Goal: Information Seeking & Learning: Learn about a topic

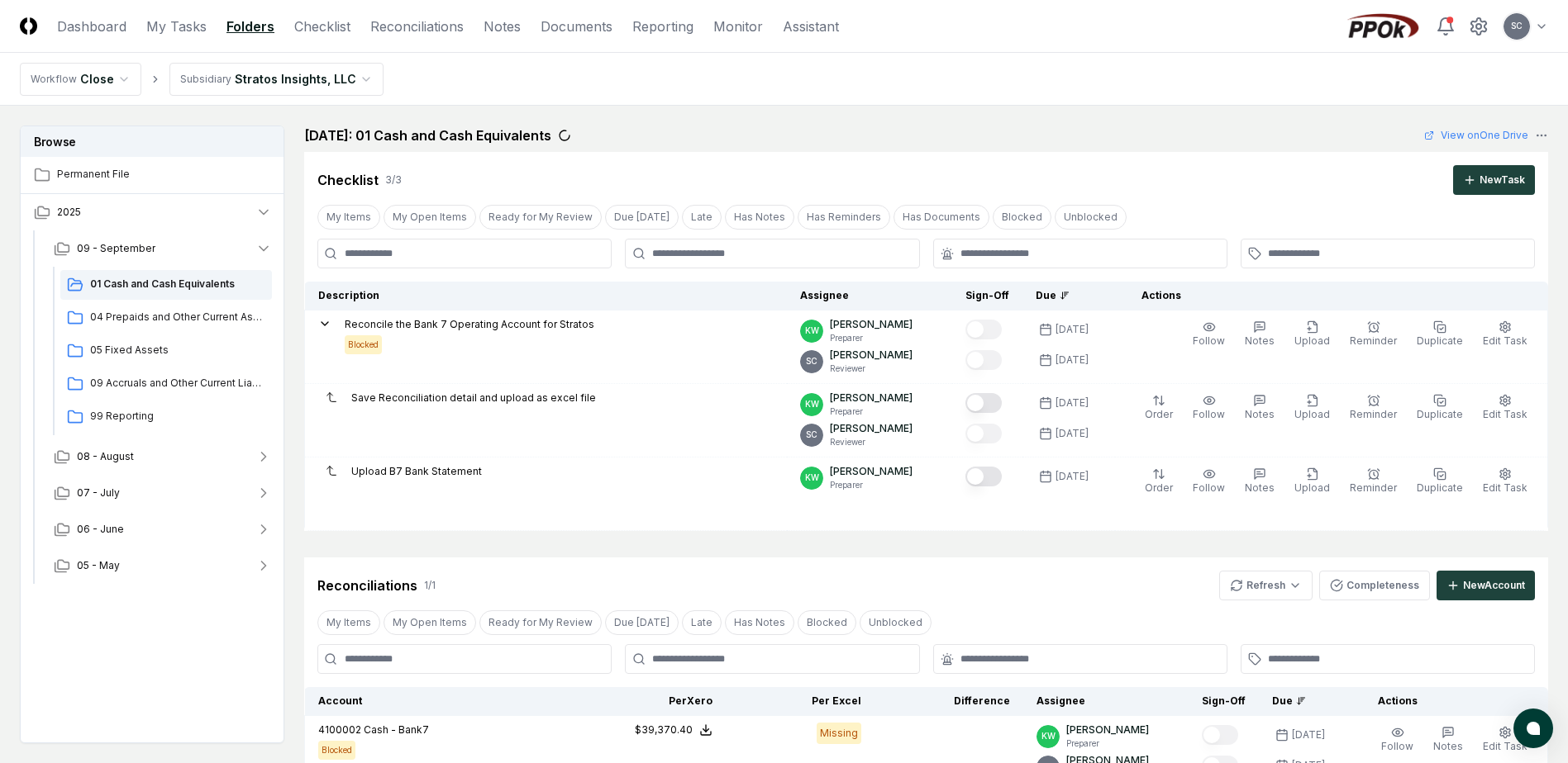
click at [772, 107] on main "Browse Permanent File 2025 [DATE] Cash and Cash Equivalents 04 Prepaids and Oth…" at bounding box center [784, 541] width 1568 height 869
click at [671, 22] on link "Reporting" at bounding box center [663, 27] width 62 height 20
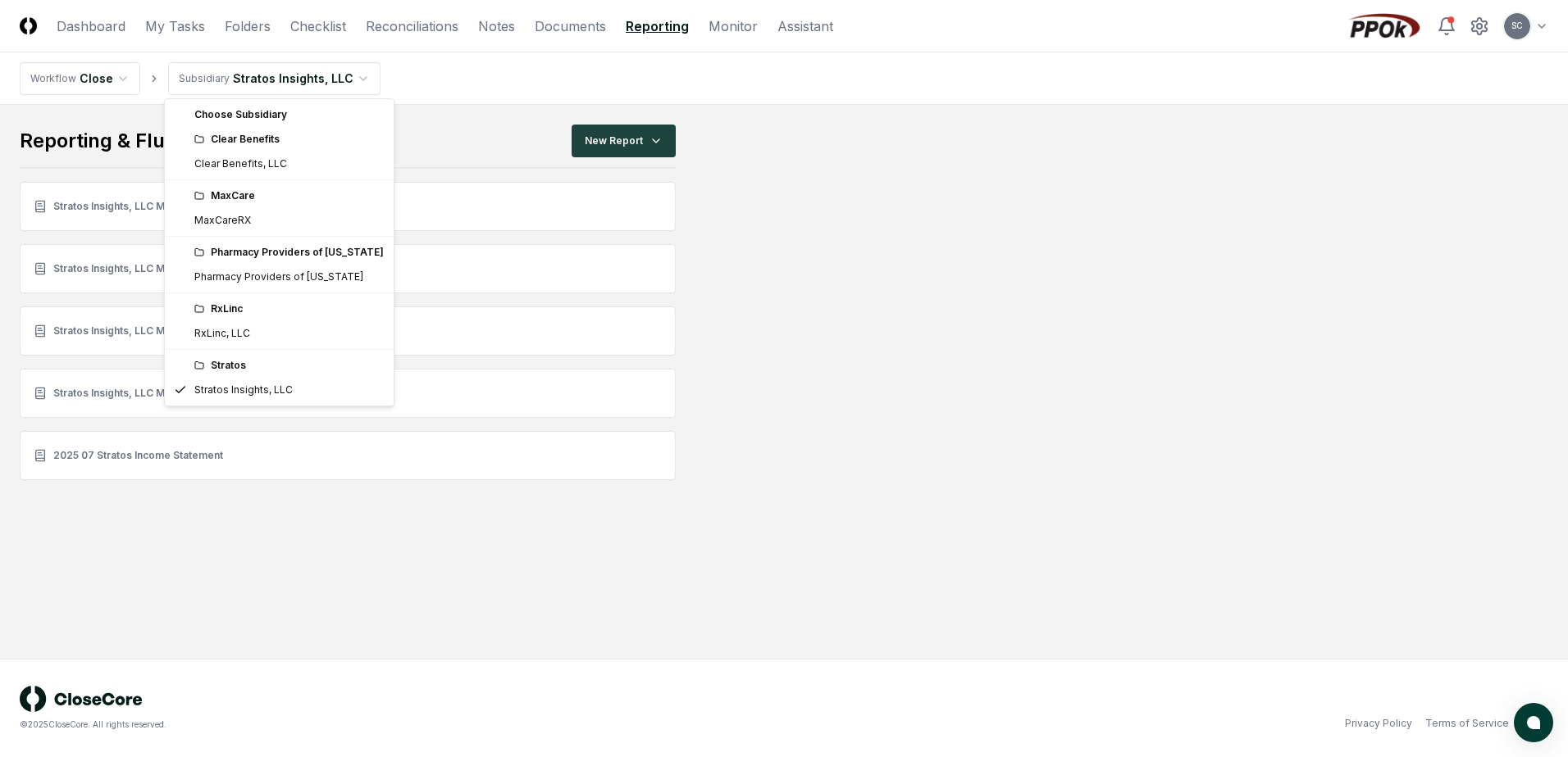
click at [273, 81] on html "CloseCore Dashboard My Tasks Folders Checklist Reconciliations Notes Documents …" at bounding box center [784, 378] width 1568 height 757
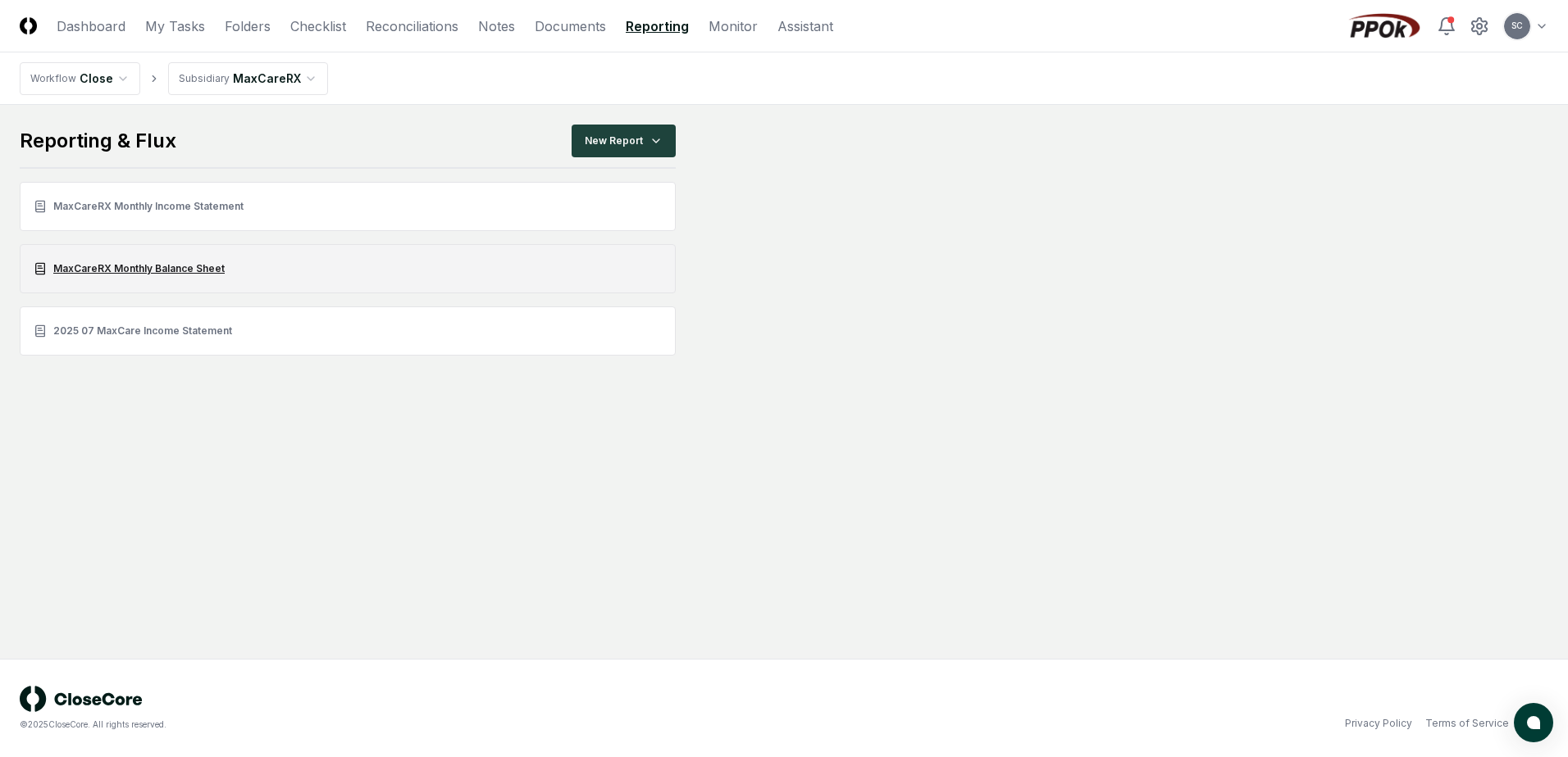
click at [126, 261] on link "MaxCareRX Monthly Balance Sheet" at bounding box center [348, 269] width 656 height 49
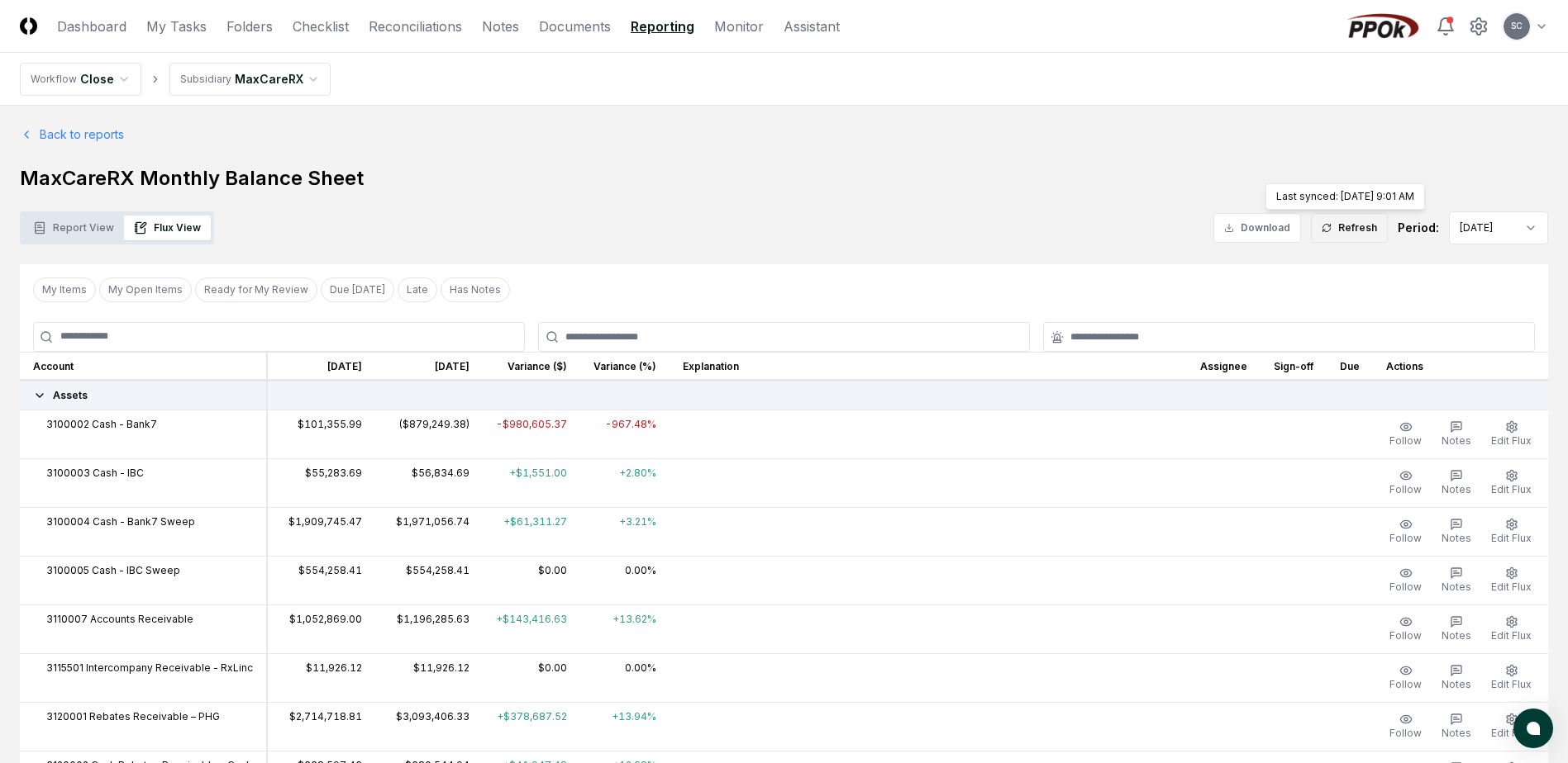
click at [1331, 228] on icon at bounding box center [1326, 228] width 10 height 10
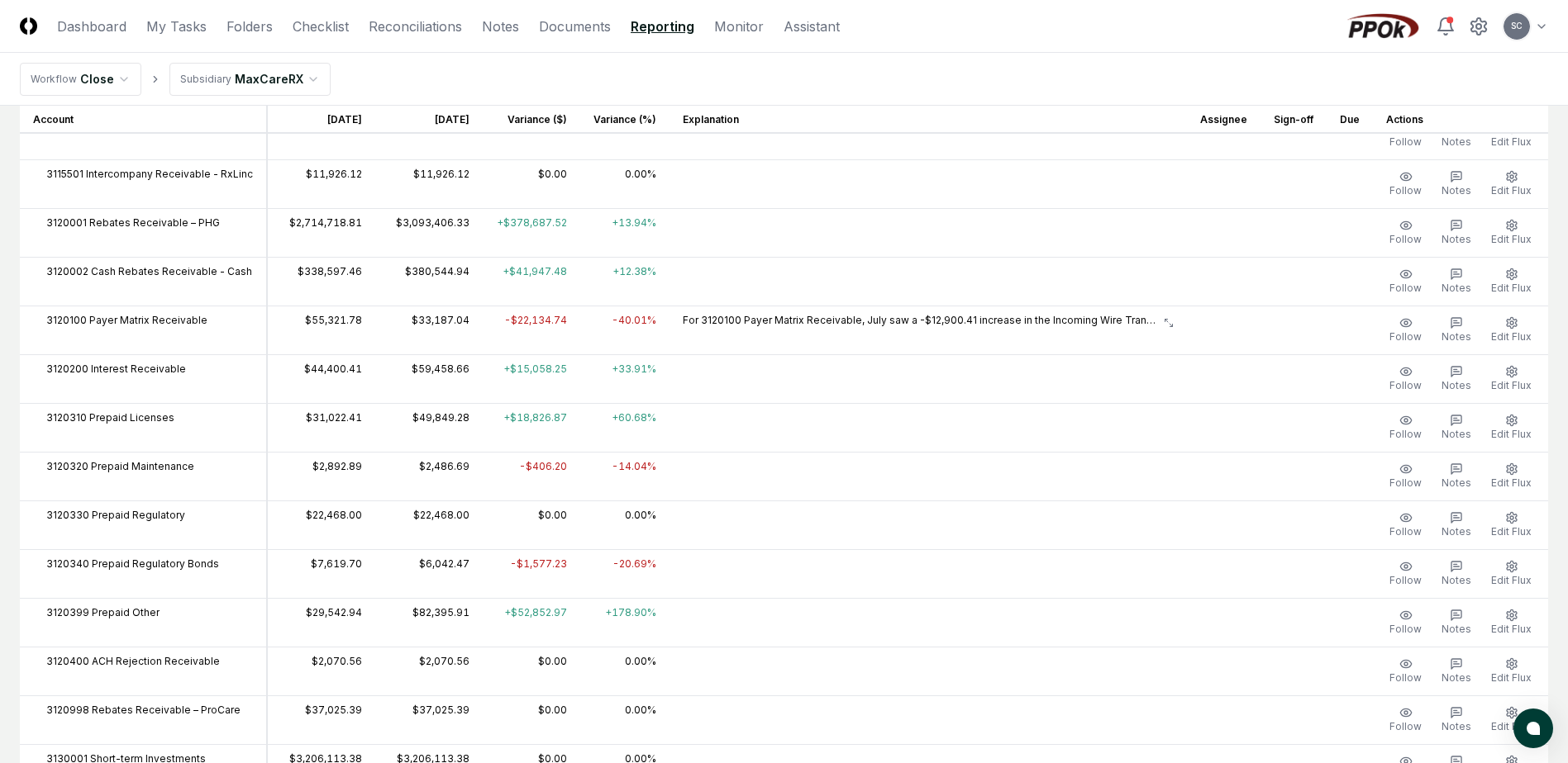
scroll to position [496, 0]
click at [389, 29] on link "Reconciliations" at bounding box center [415, 27] width 93 height 20
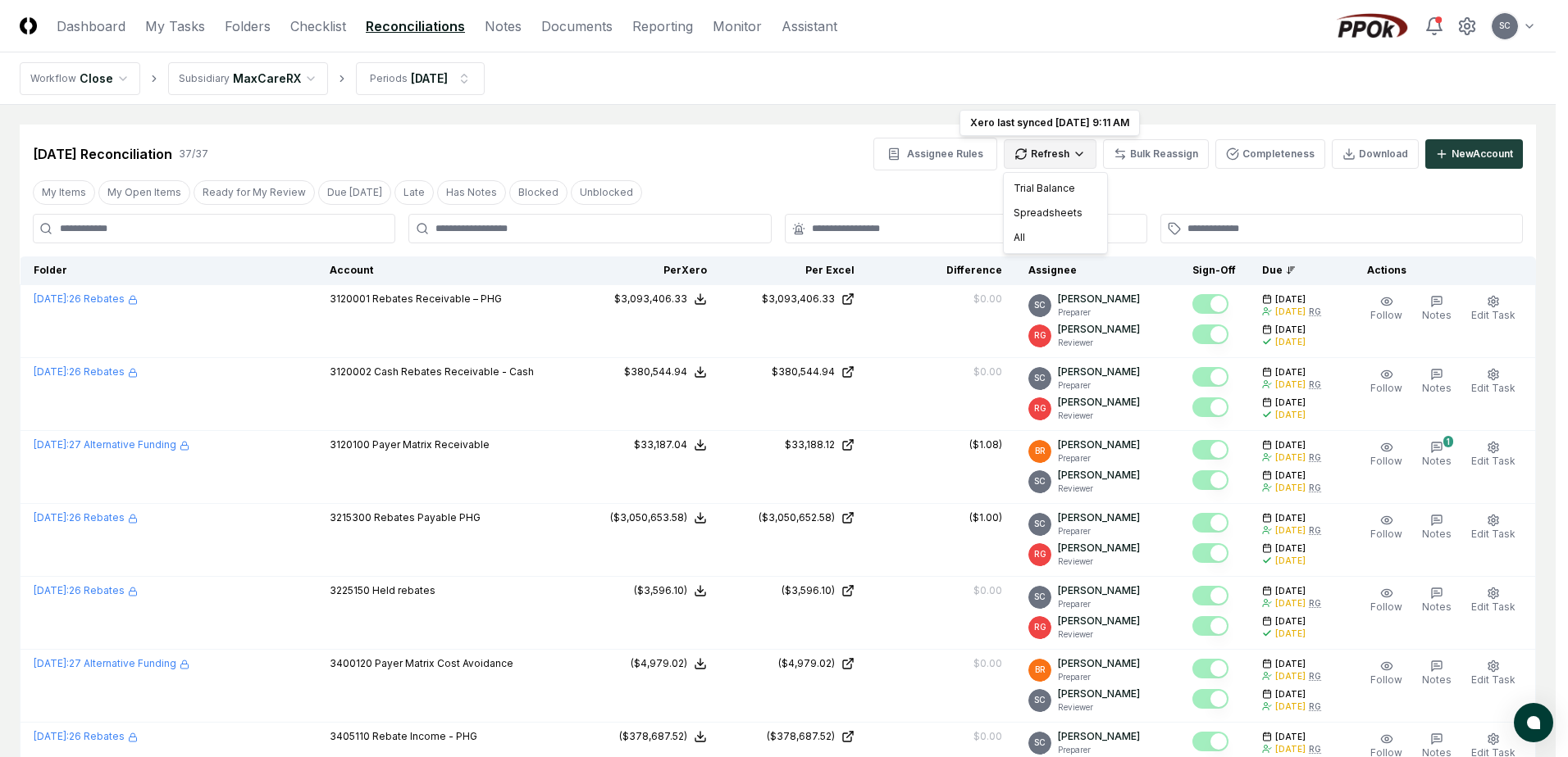
click at [1019, 235] on div "All" at bounding box center [1056, 237] width 97 height 25
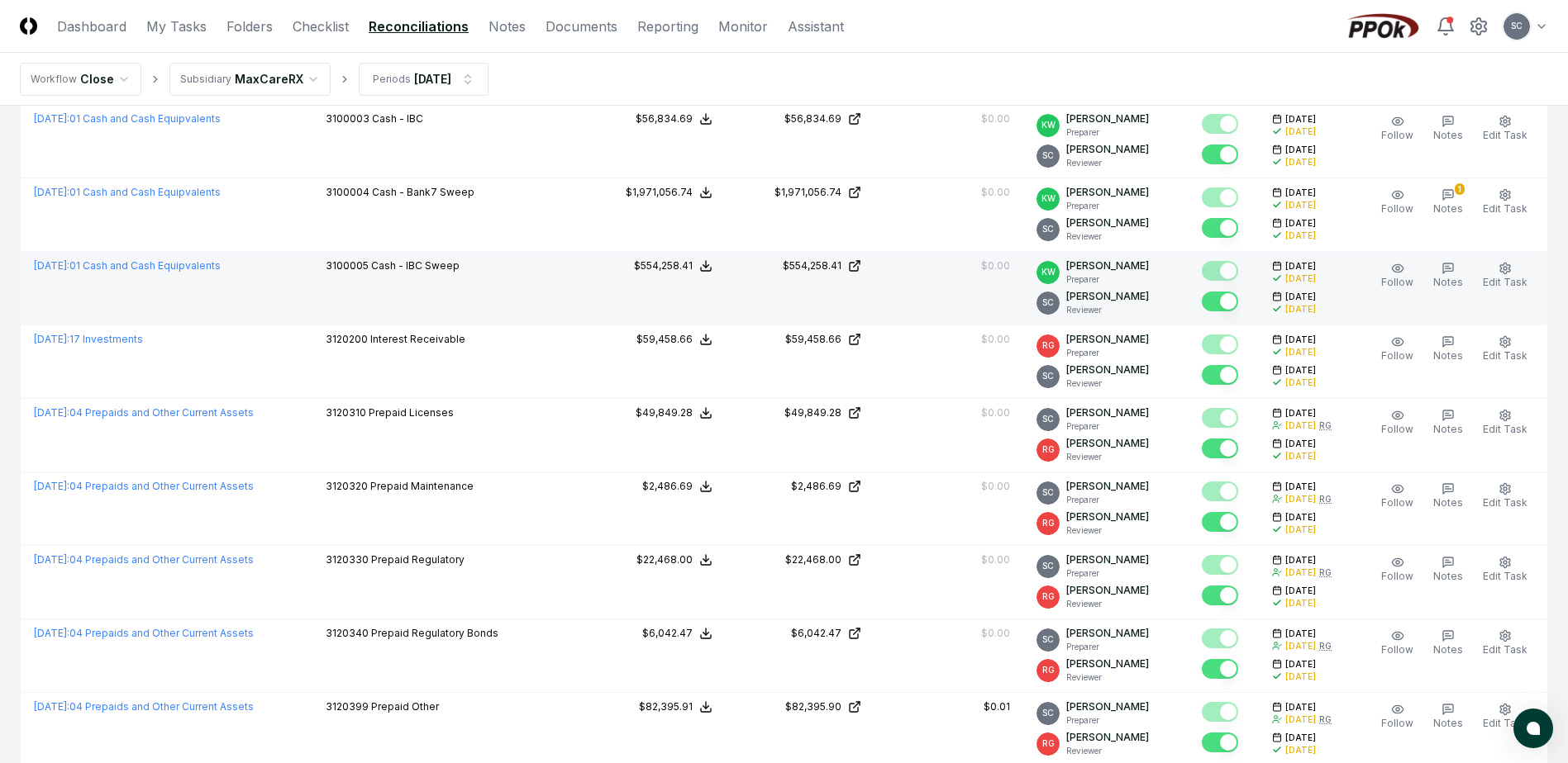
scroll to position [661, 0]
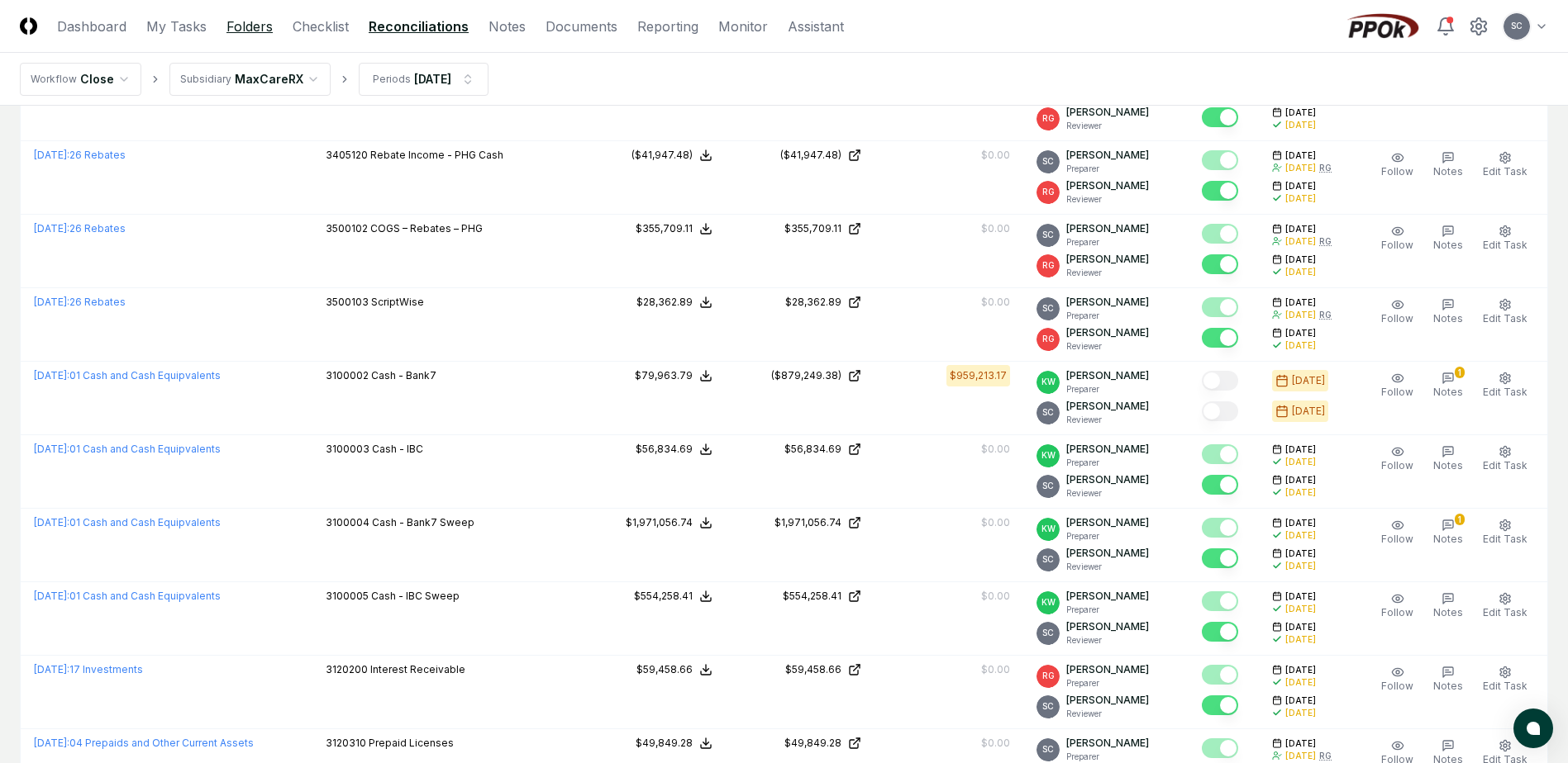
click at [236, 26] on link "Folders" at bounding box center [249, 27] width 47 height 20
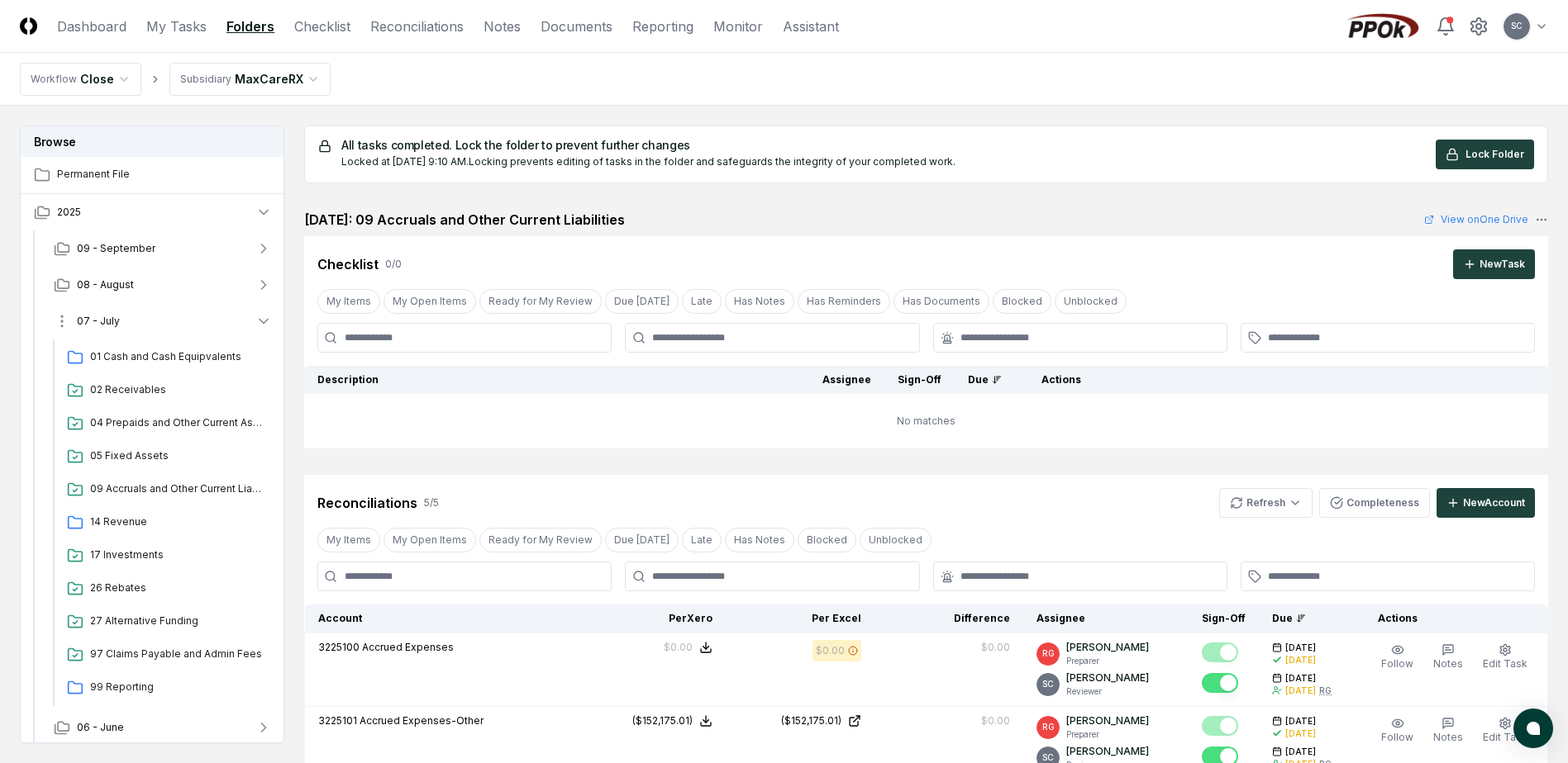
click at [123, 327] on button "07 - July" at bounding box center [163, 321] width 244 height 37
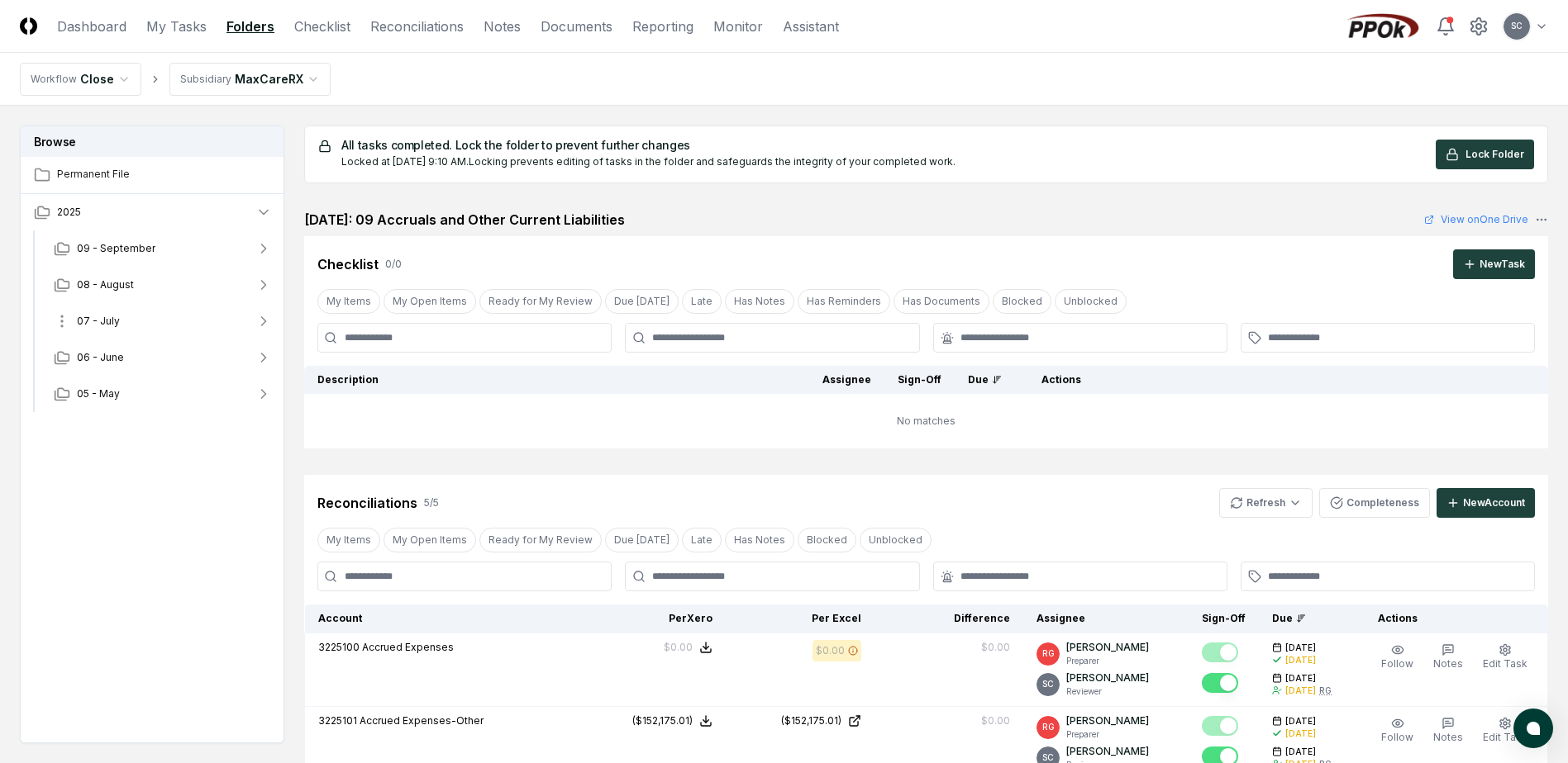
click at [116, 319] on span "07 - July" at bounding box center [97, 320] width 43 height 15
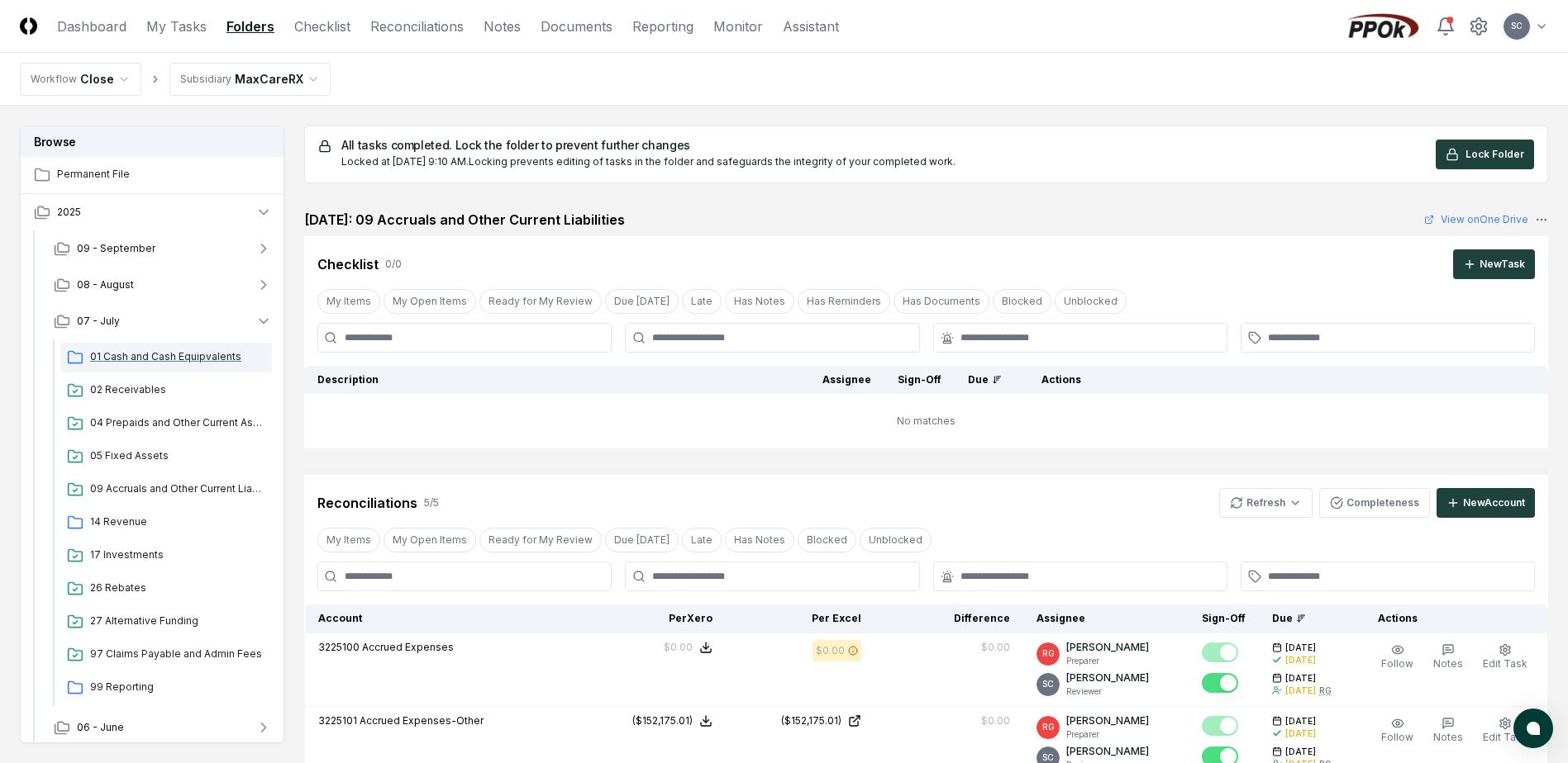
click at [120, 357] on span "01 Cash and Cash Equipvalents" at bounding box center [178, 356] width 176 height 15
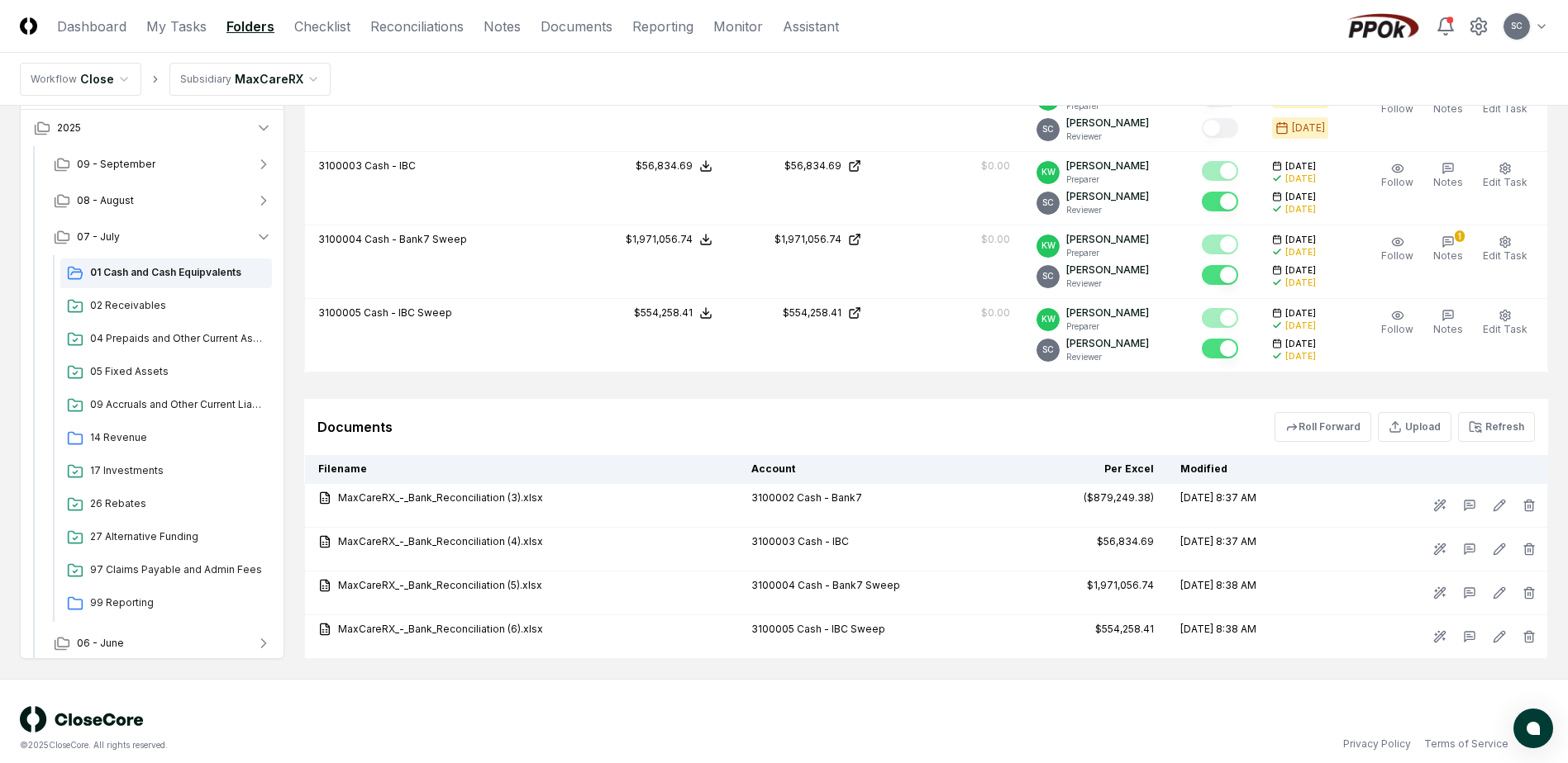
scroll to position [486, 0]
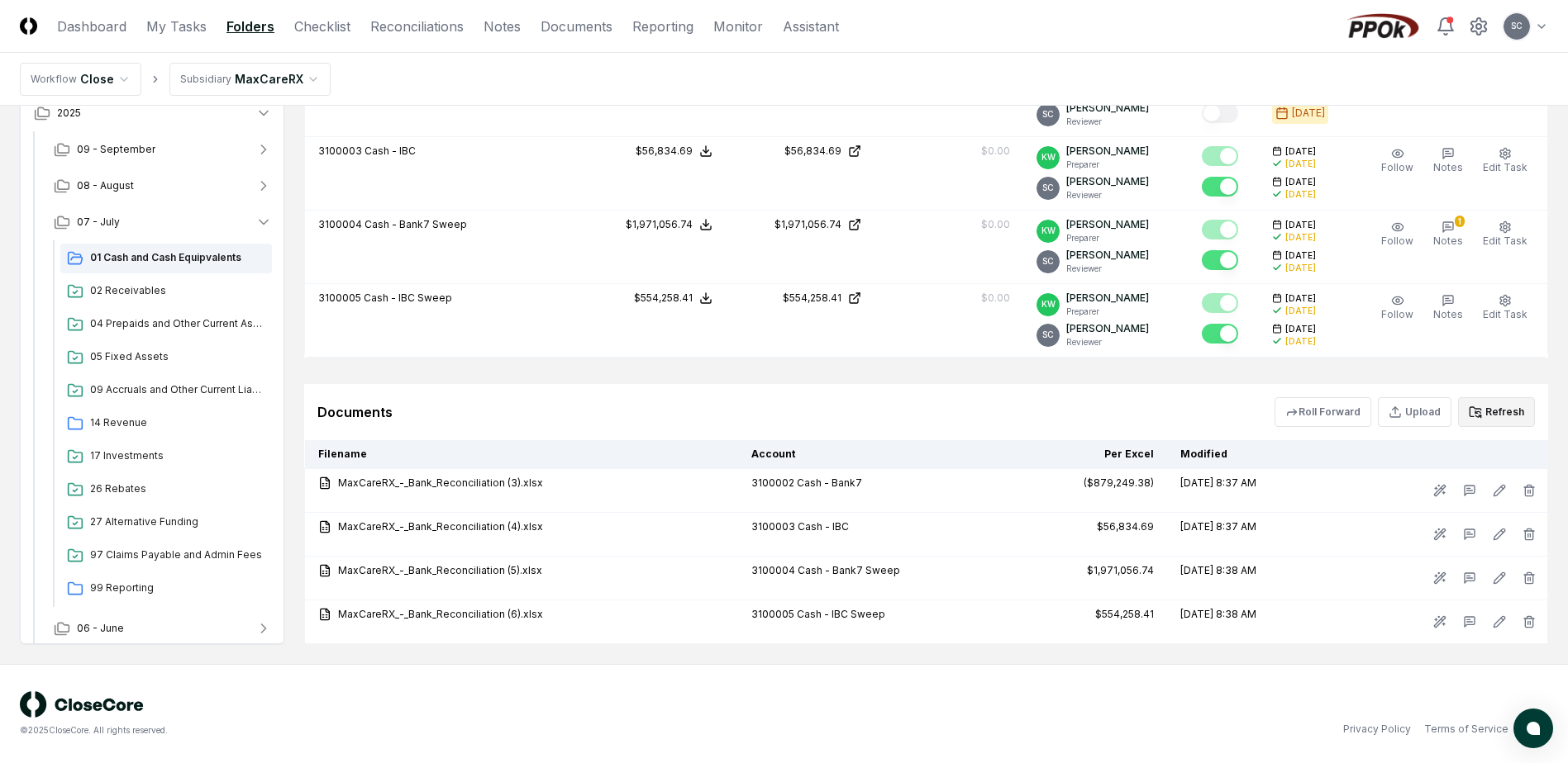
click at [1509, 409] on button "Refresh" at bounding box center [1496, 413] width 76 height 30
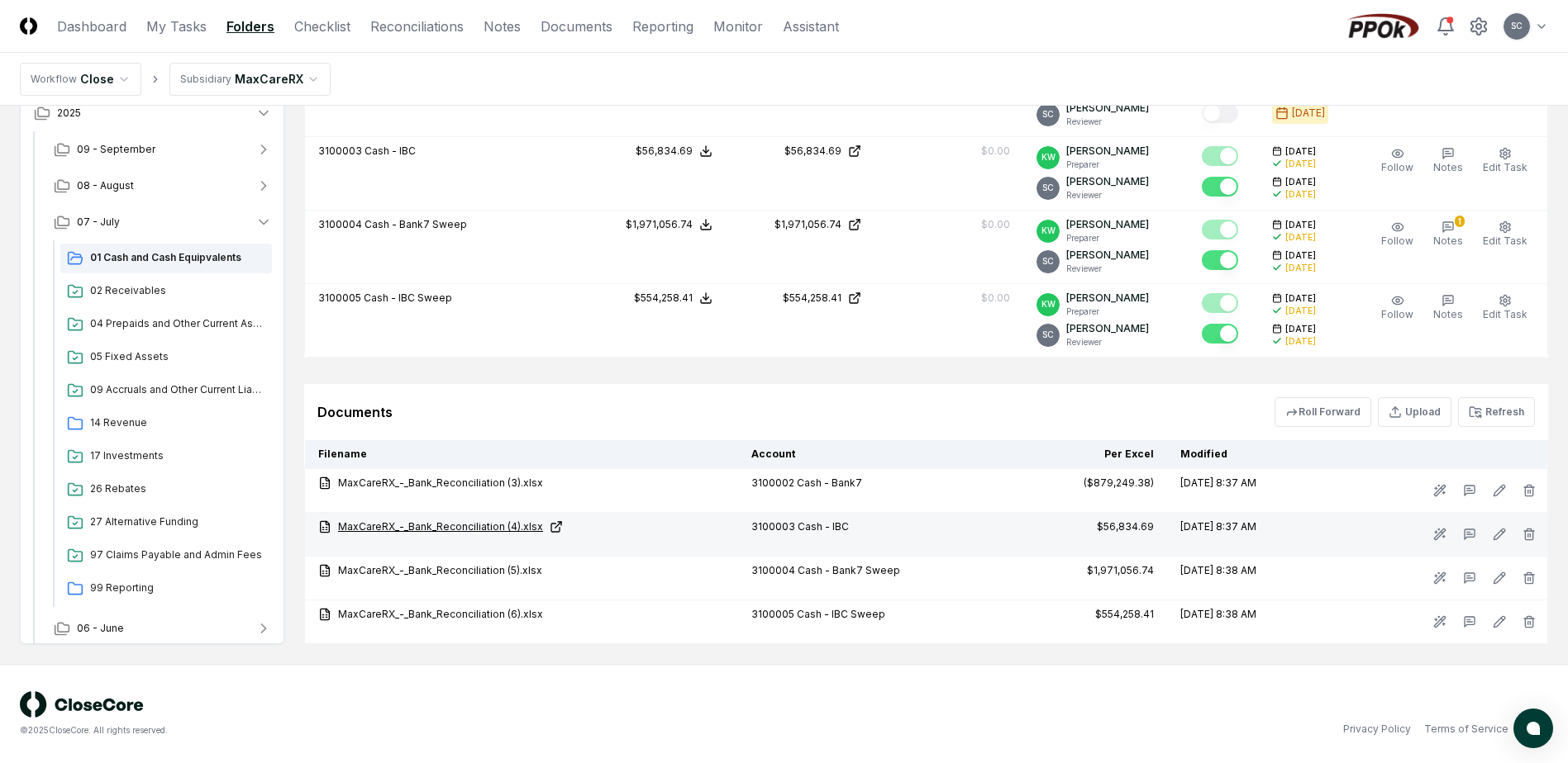
click at [482, 524] on link "MaxCareRX_-_Bank_Reconciliation (4).xlsx" at bounding box center [522, 527] width 407 height 15
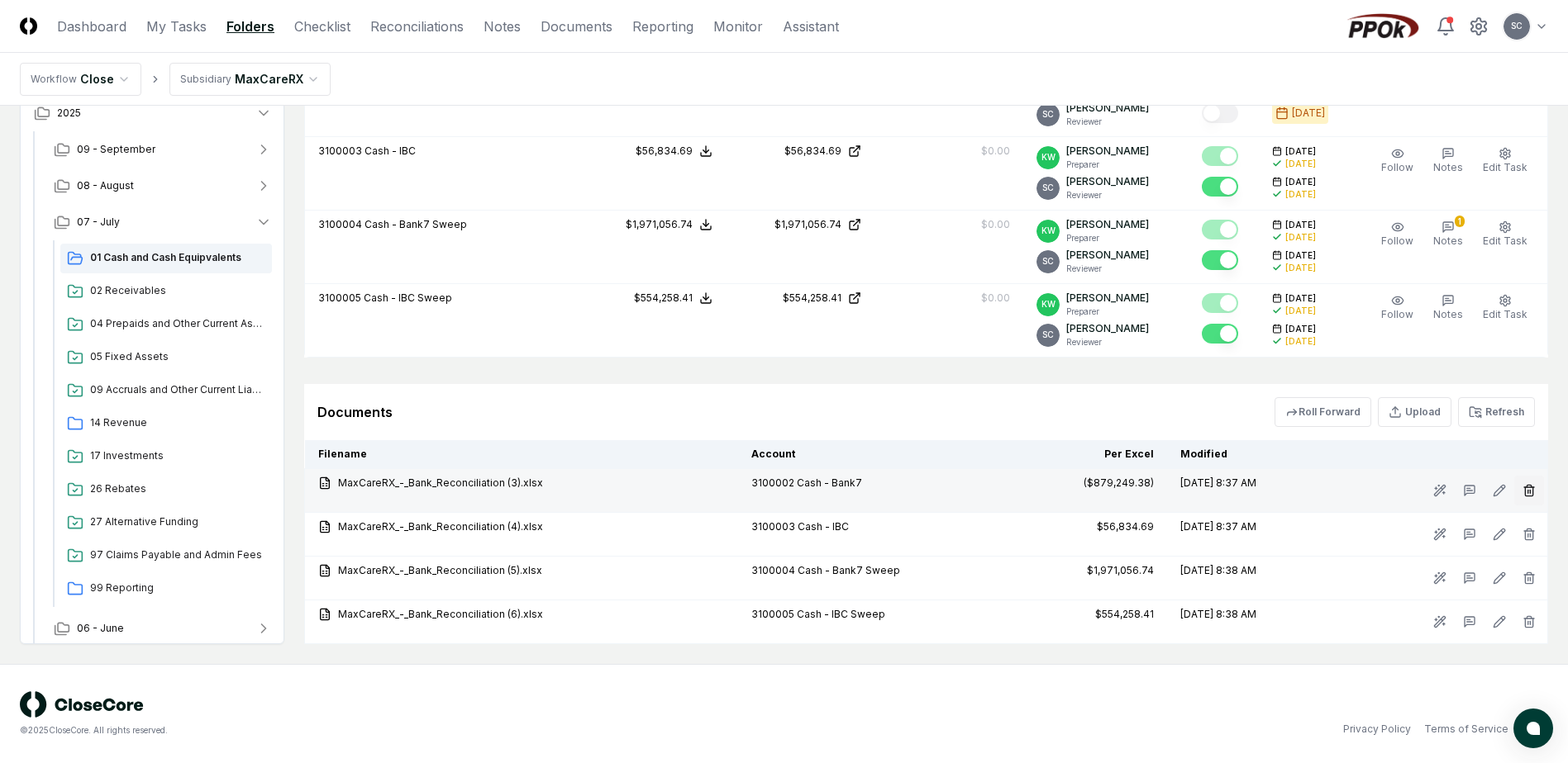
click at [1528, 491] on line "button" at bounding box center [1528, 491] width 0 height 3
click at [1537, 581] on button "Delete" at bounding box center [1524, 583] width 60 height 33
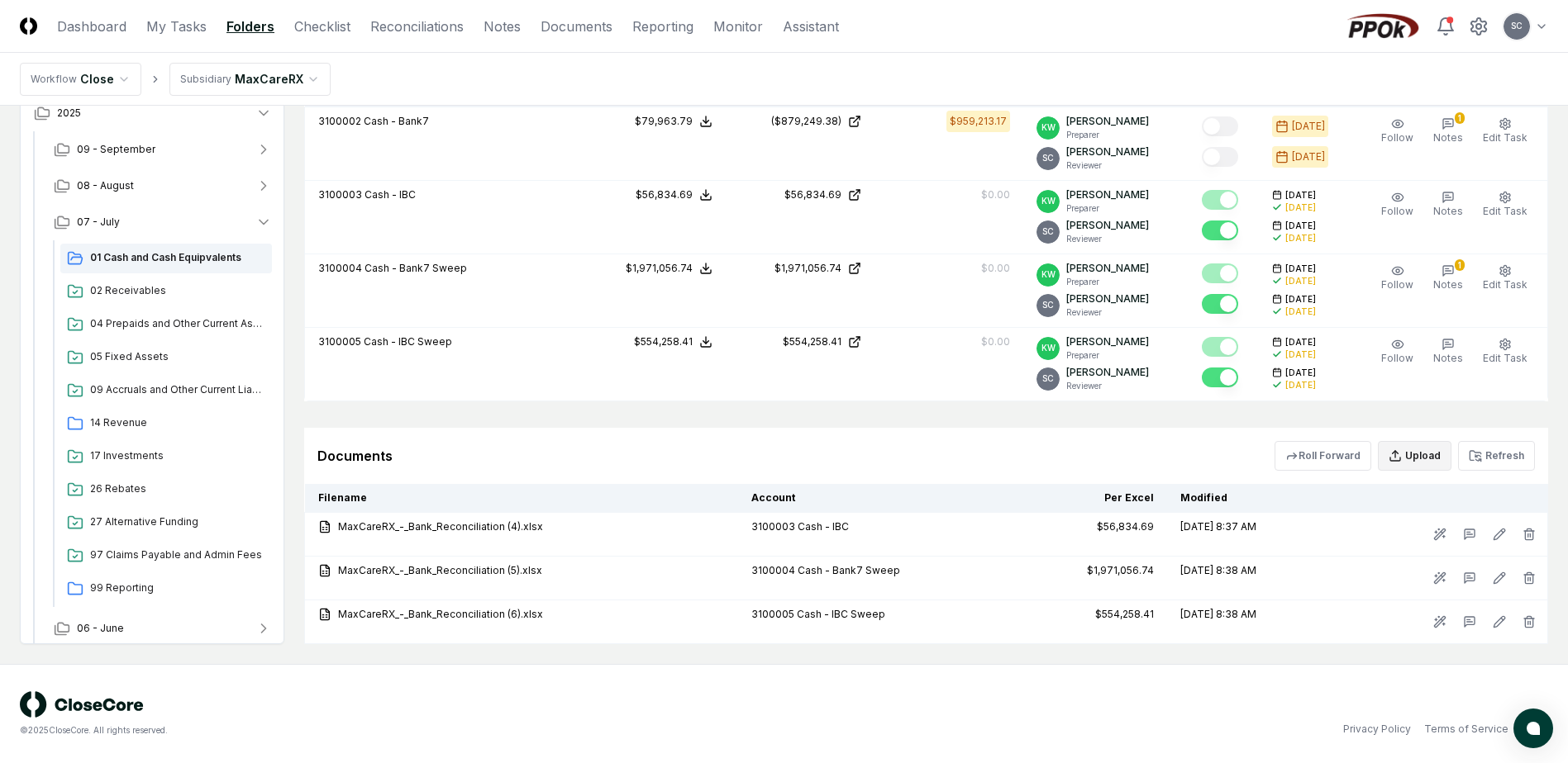
scroll to position [442, 0]
click at [1420, 456] on button "Upload" at bounding box center [1414, 456] width 73 height 30
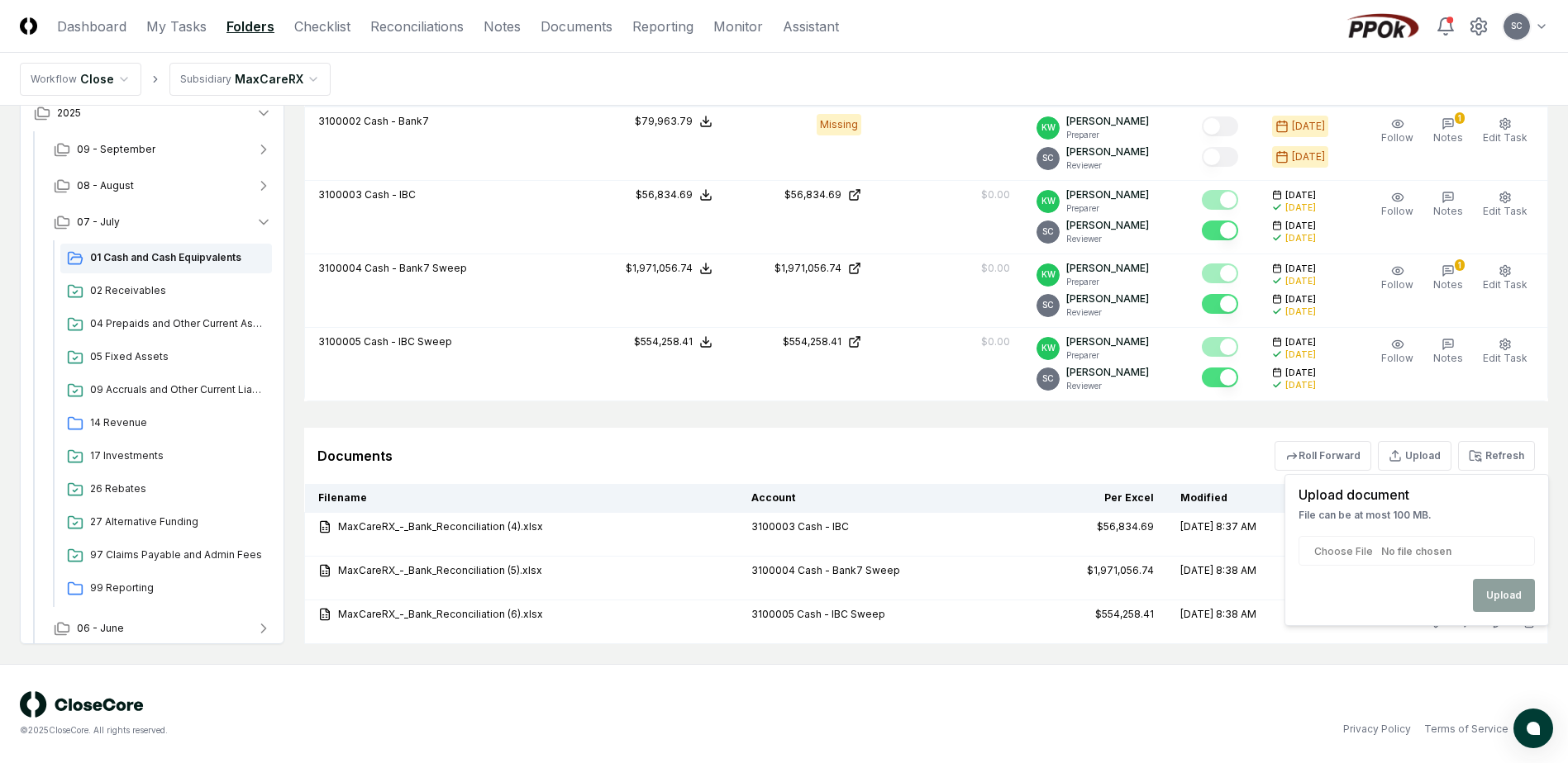
click at [1331, 556] on input "file" at bounding box center [1416, 551] width 236 height 30
type input "**********"
click at [1491, 593] on button "Upload" at bounding box center [1503, 595] width 62 height 33
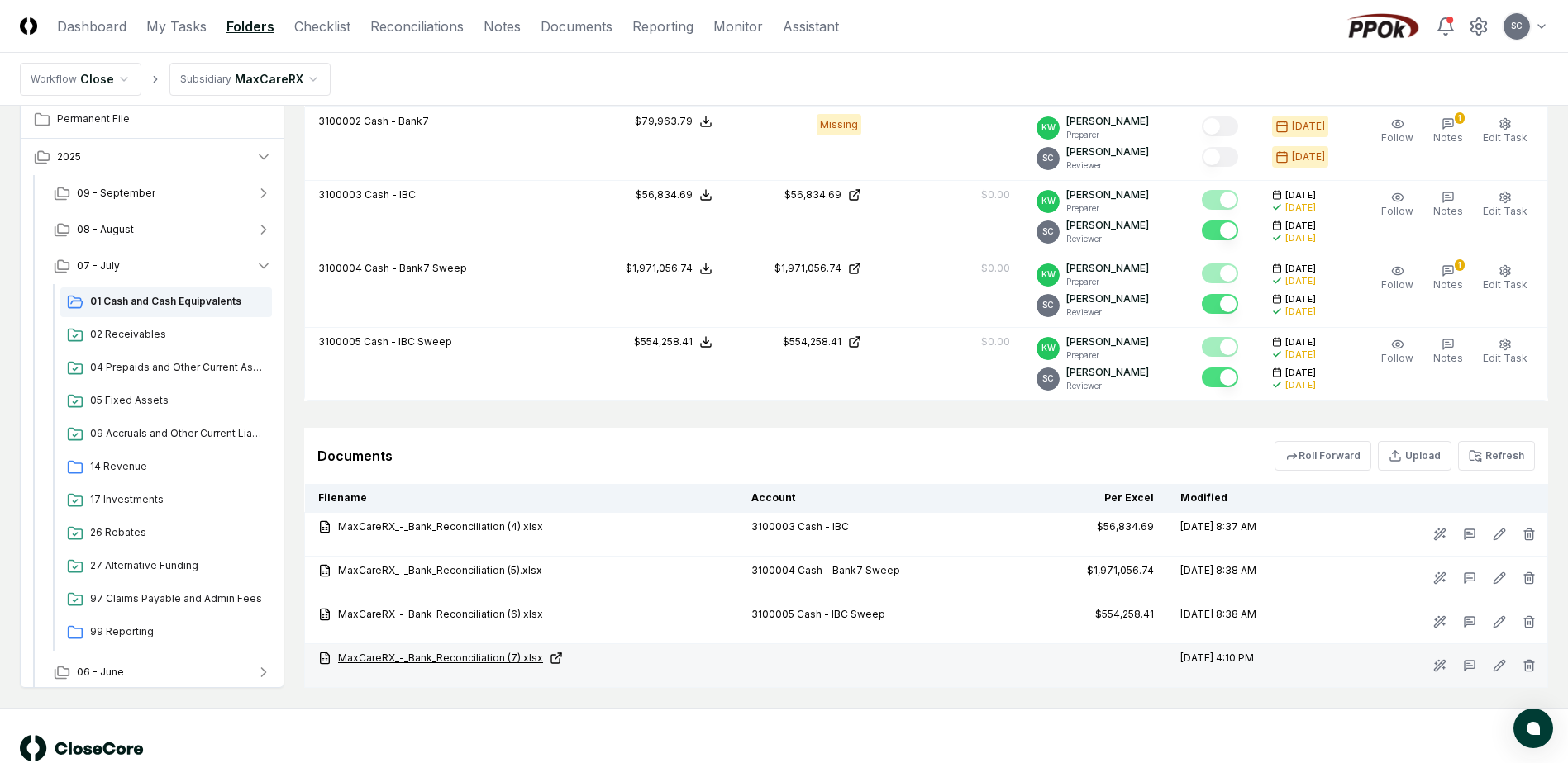
click at [473, 658] on link "MaxCareRX_-_Bank_Reconciliation (7).xlsx" at bounding box center [522, 658] width 407 height 15
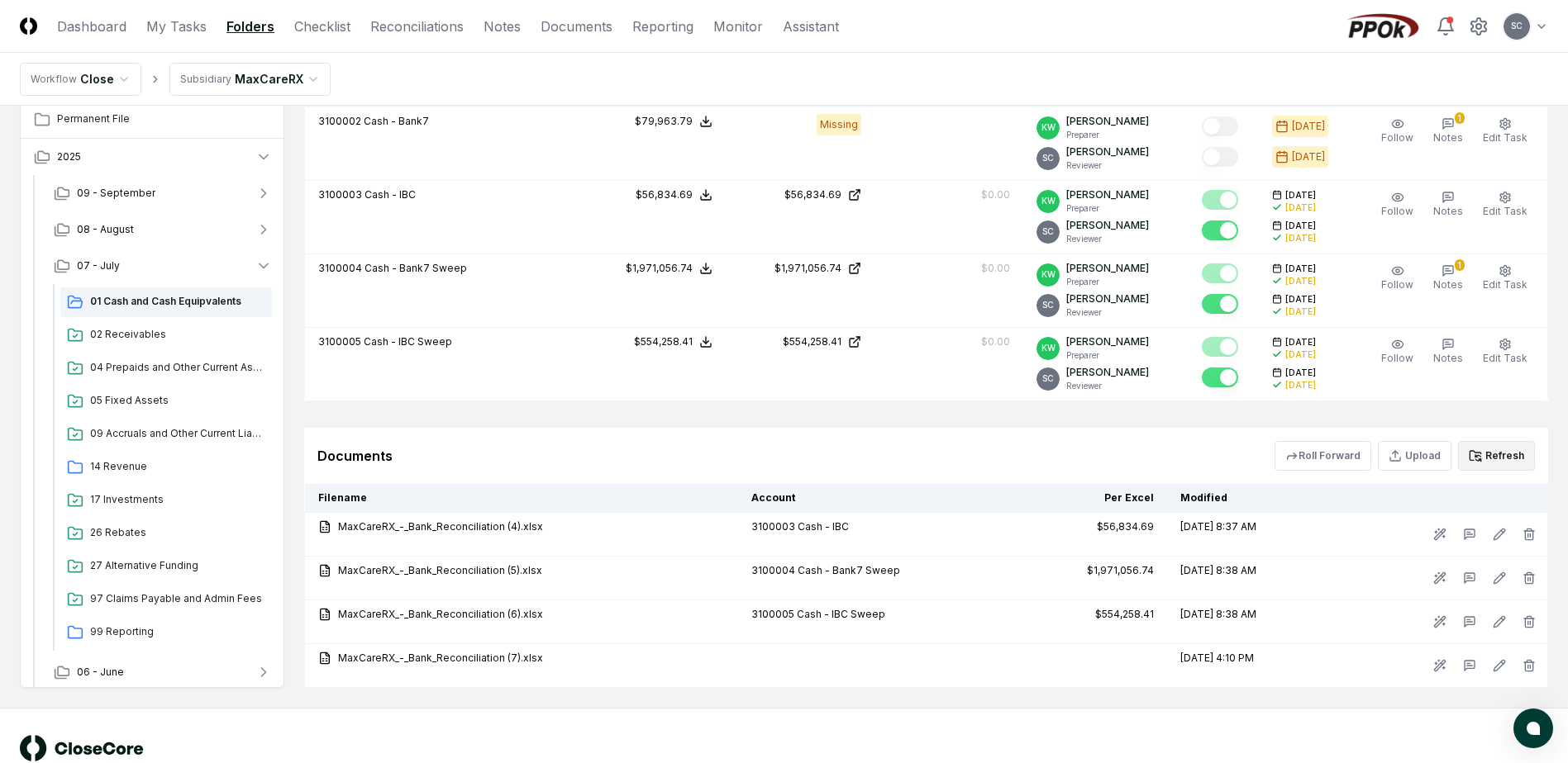
click at [1496, 457] on button "Refresh" at bounding box center [1496, 456] width 76 height 30
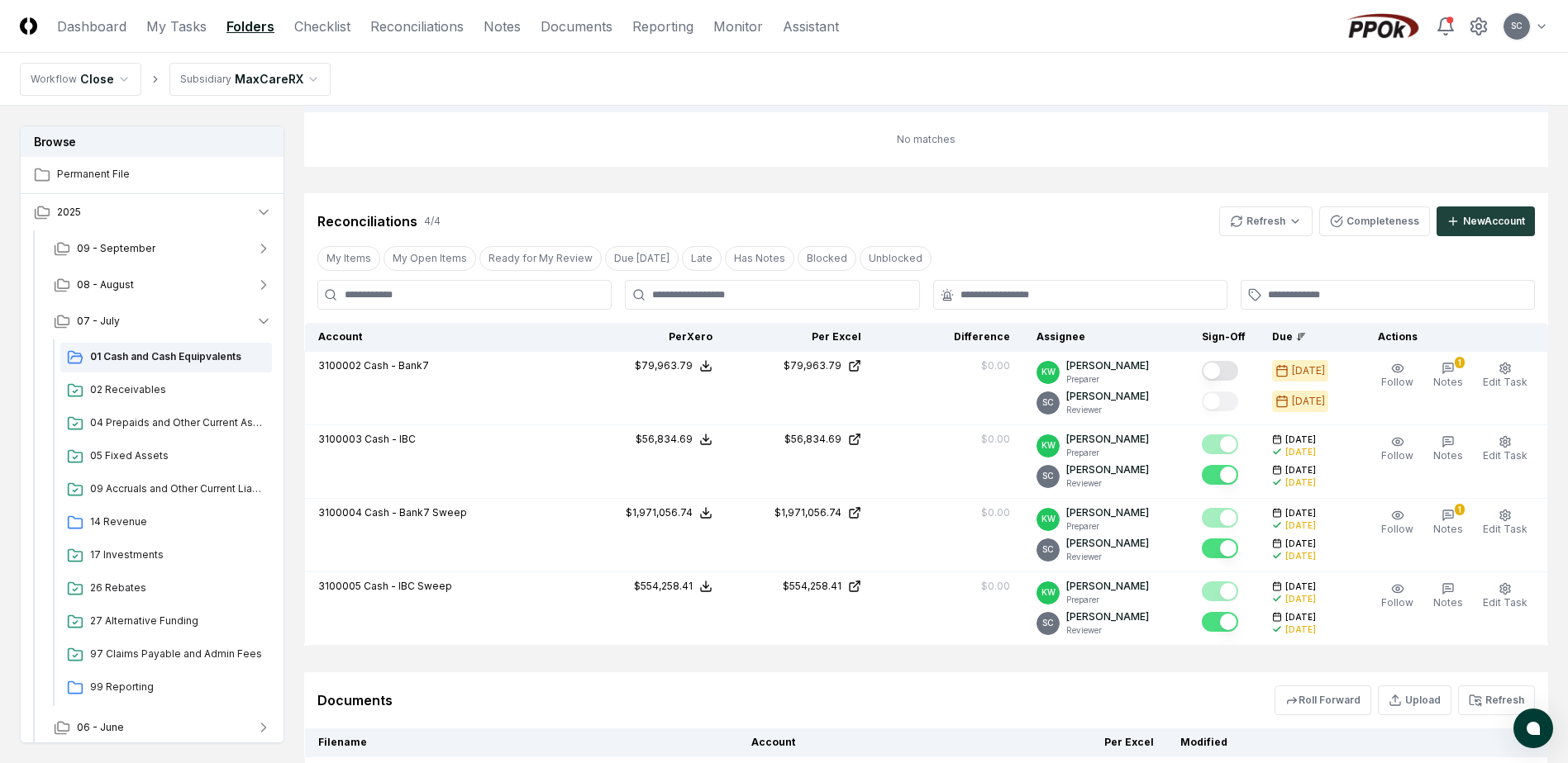
scroll to position [194, 0]
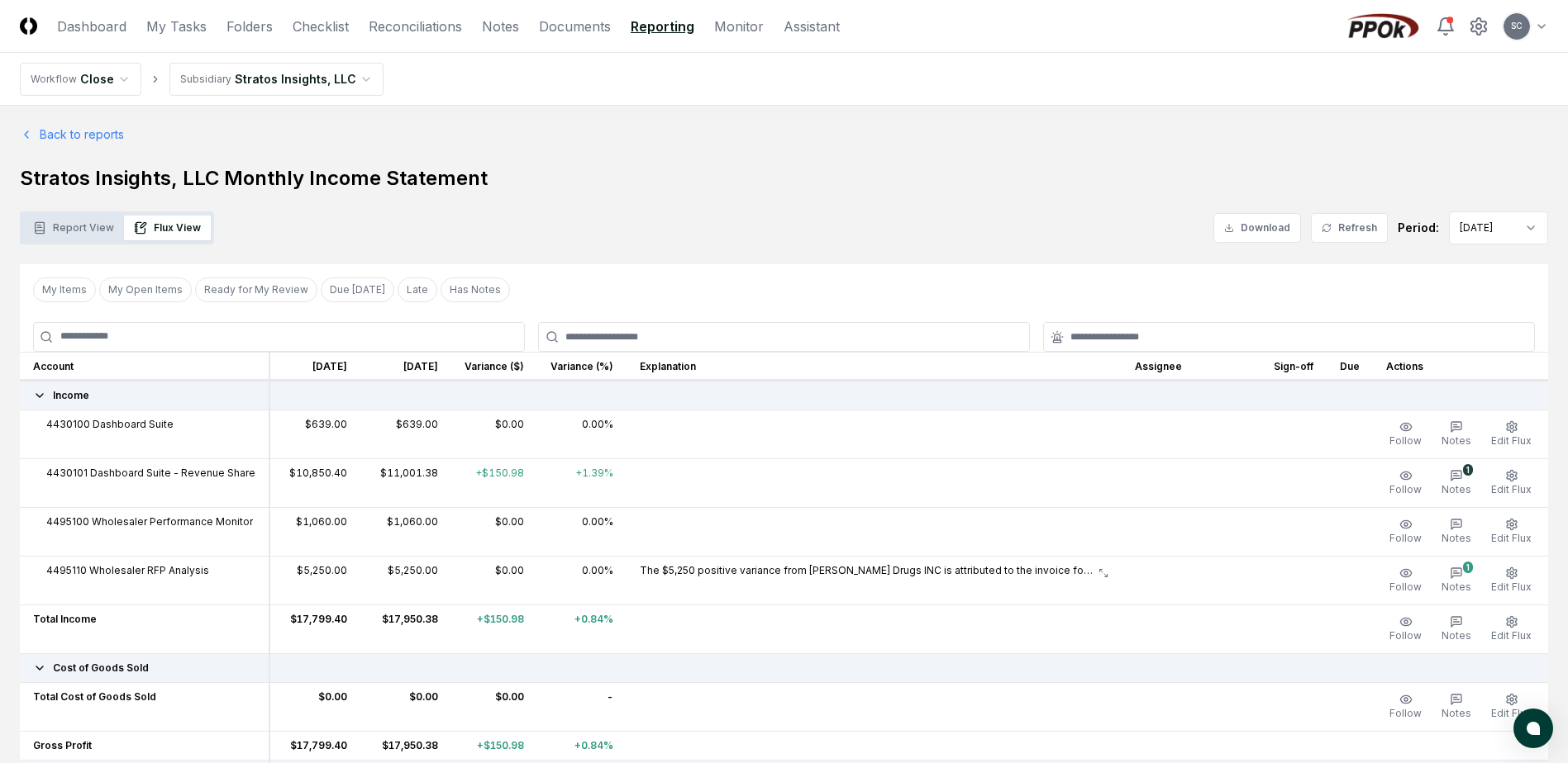
click at [158, 224] on button "Flux View" at bounding box center [167, 227] width 86 height 25
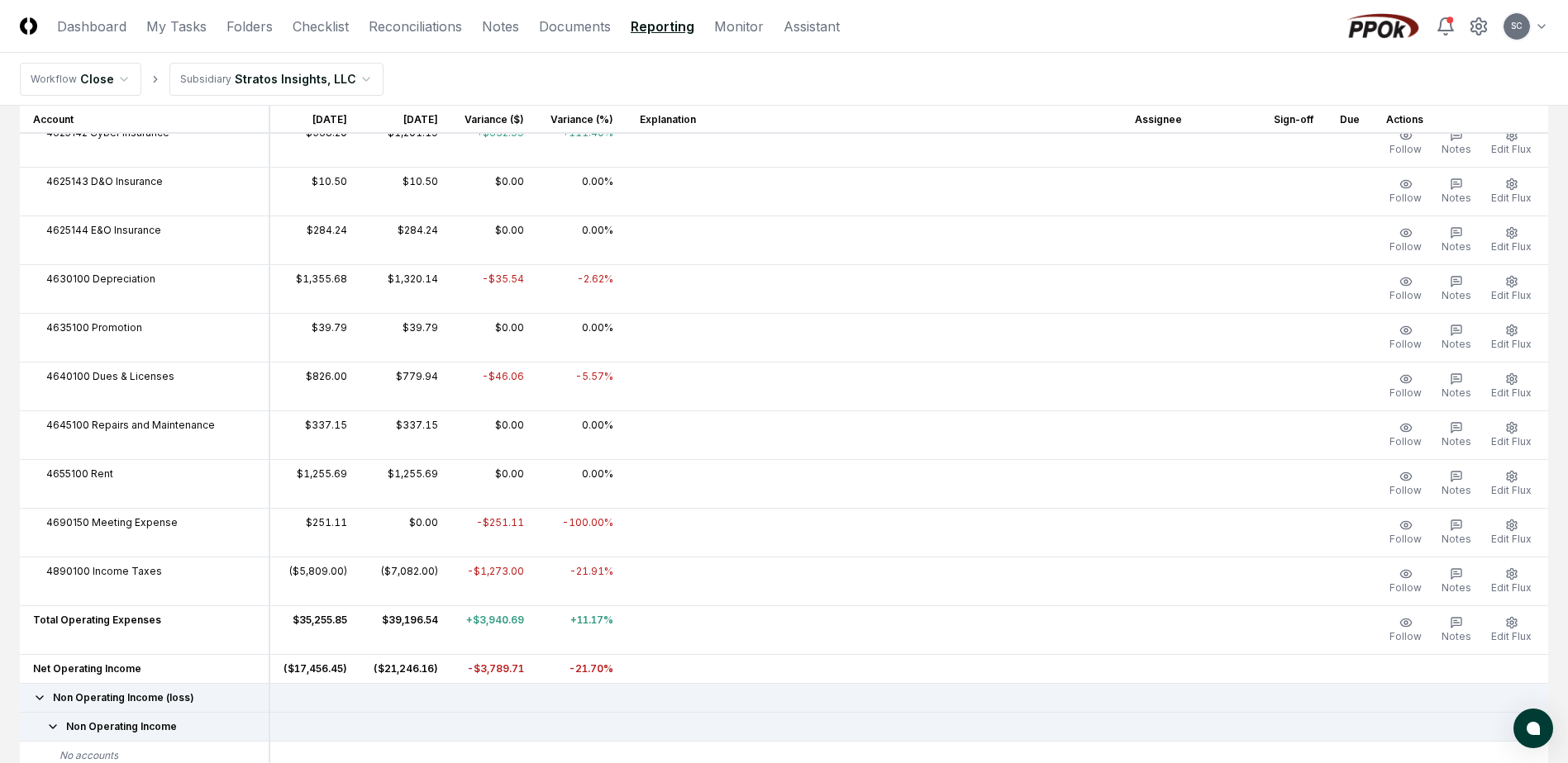
scroll to position [1405, 0]
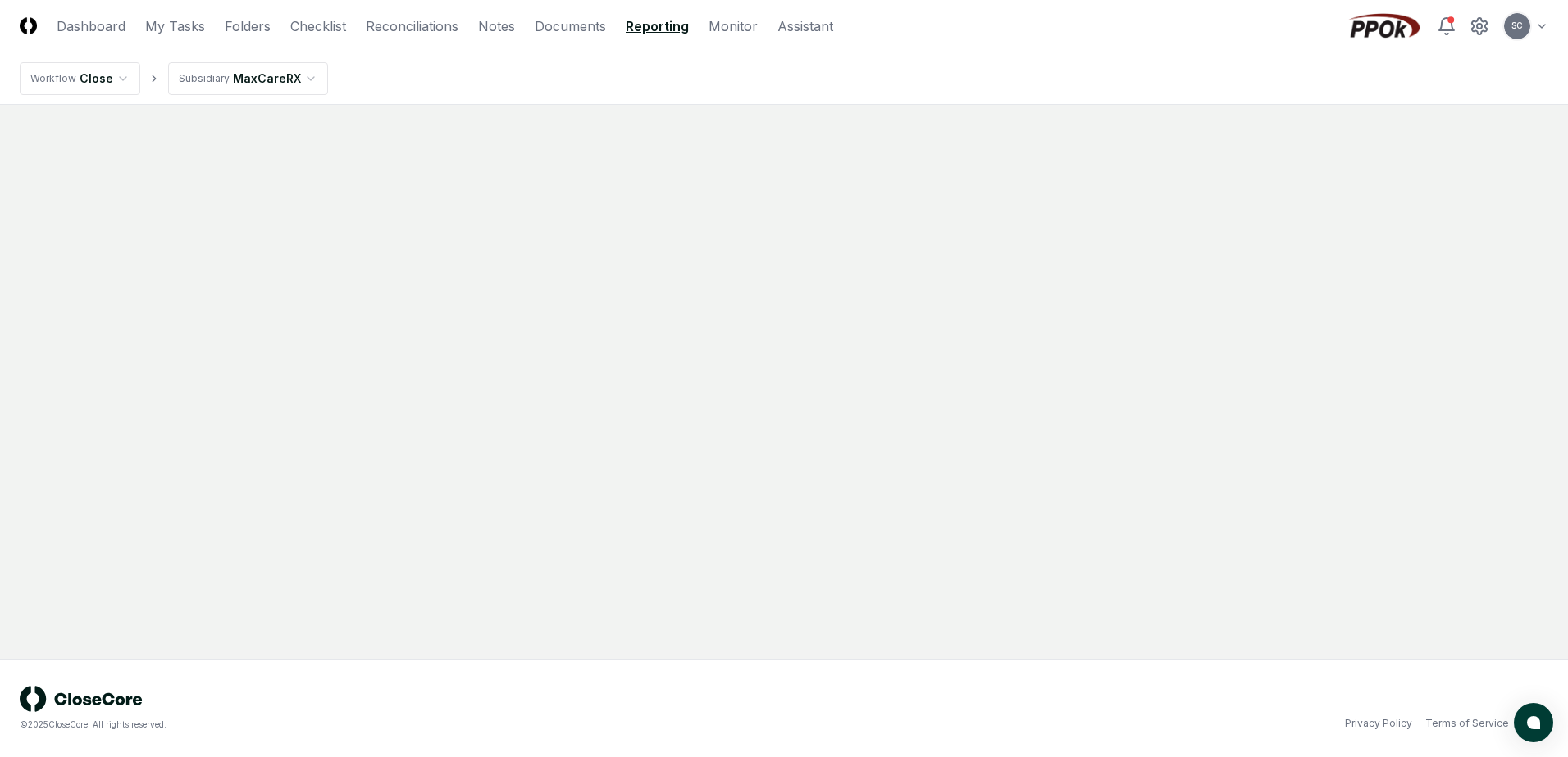
click at [645, 29] on link "Reporting" at bounding box center [657, 27] width 63 height 20
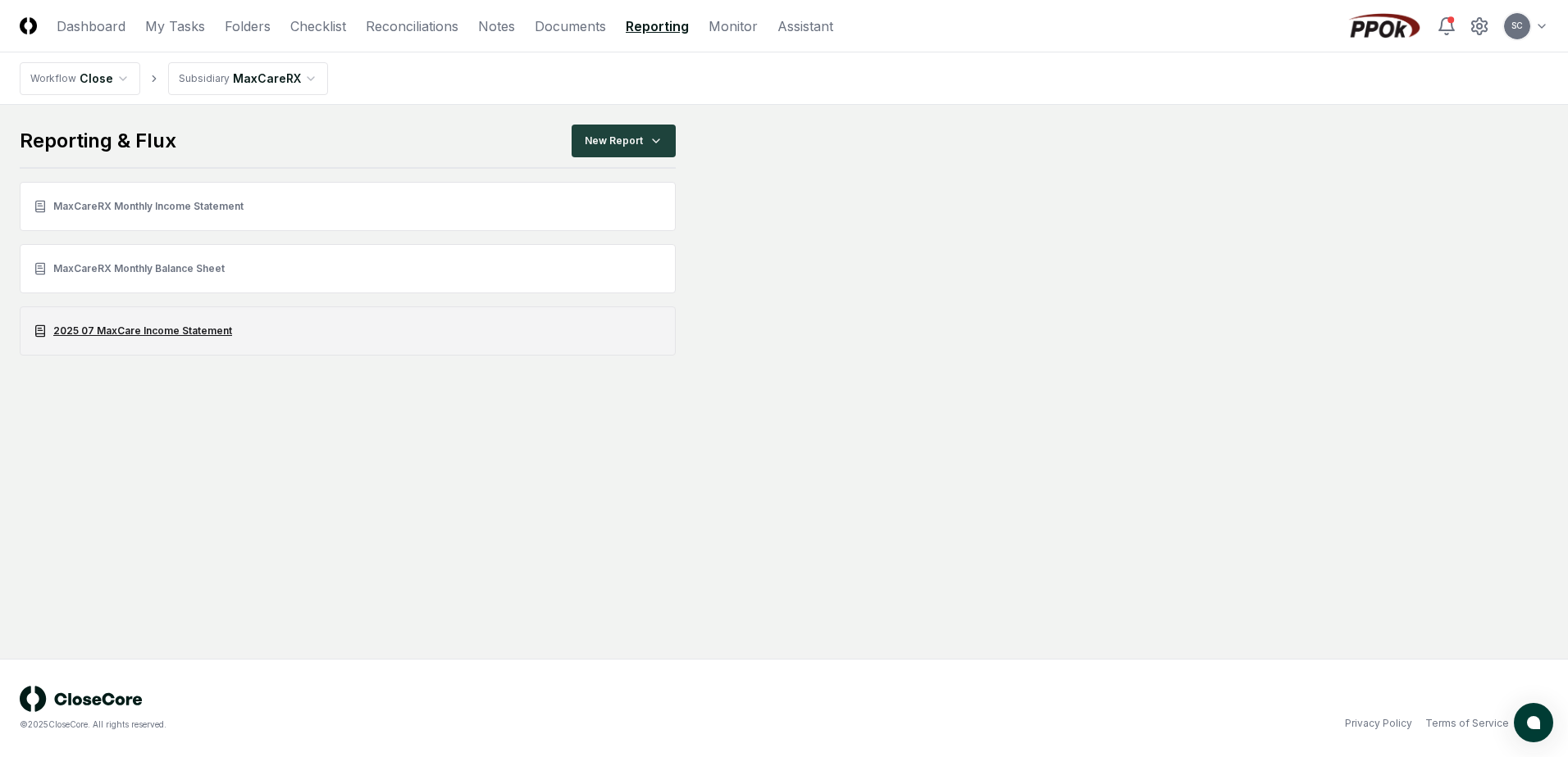
click at [122, 329] on link "2025 07 MaxCare Income Statement" at bounding box center [348, 331] width 656 height 49
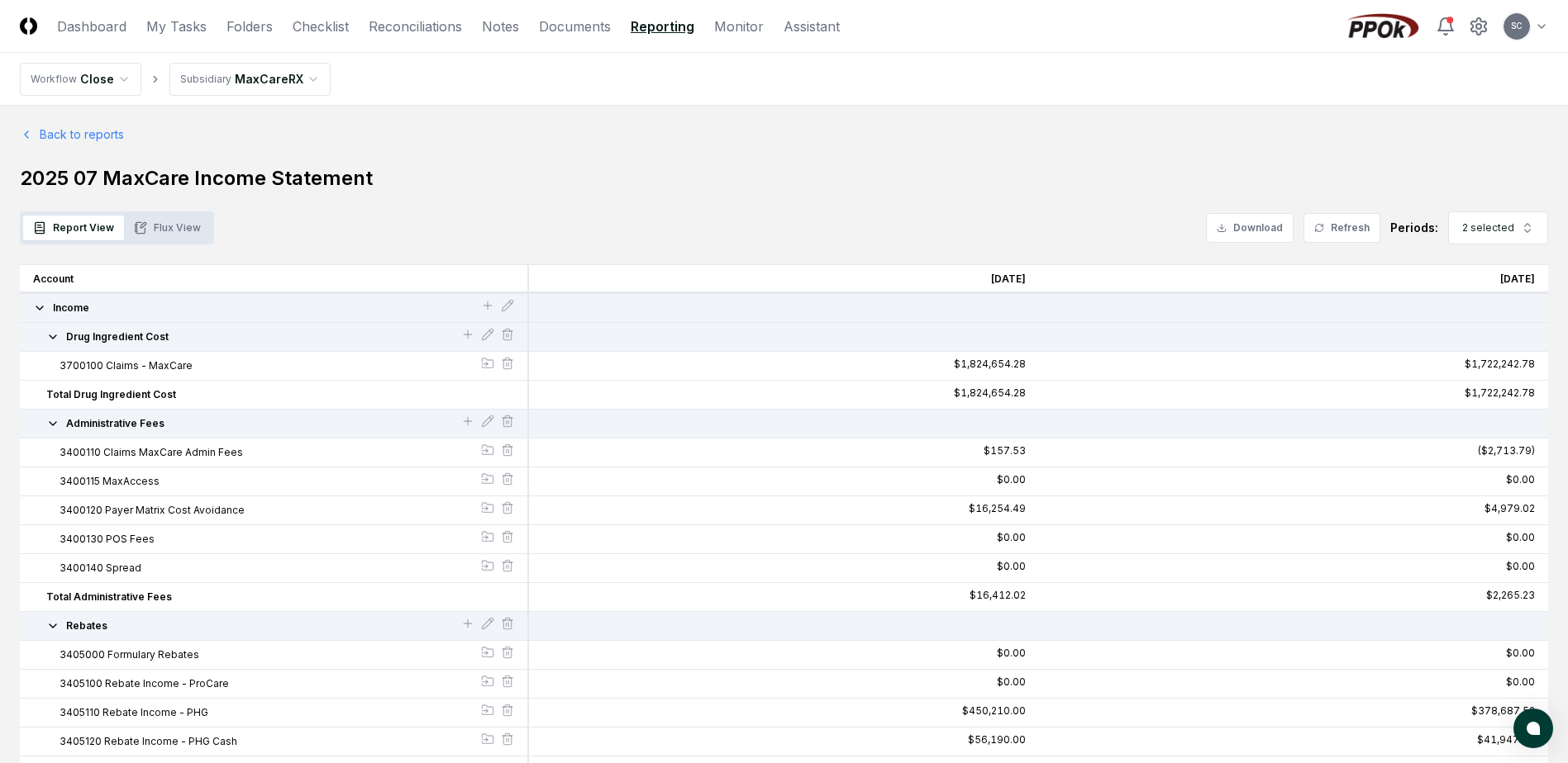
click at [181, 224] on button "Flux View" at bounding box center [167, 227] width 86 height 25
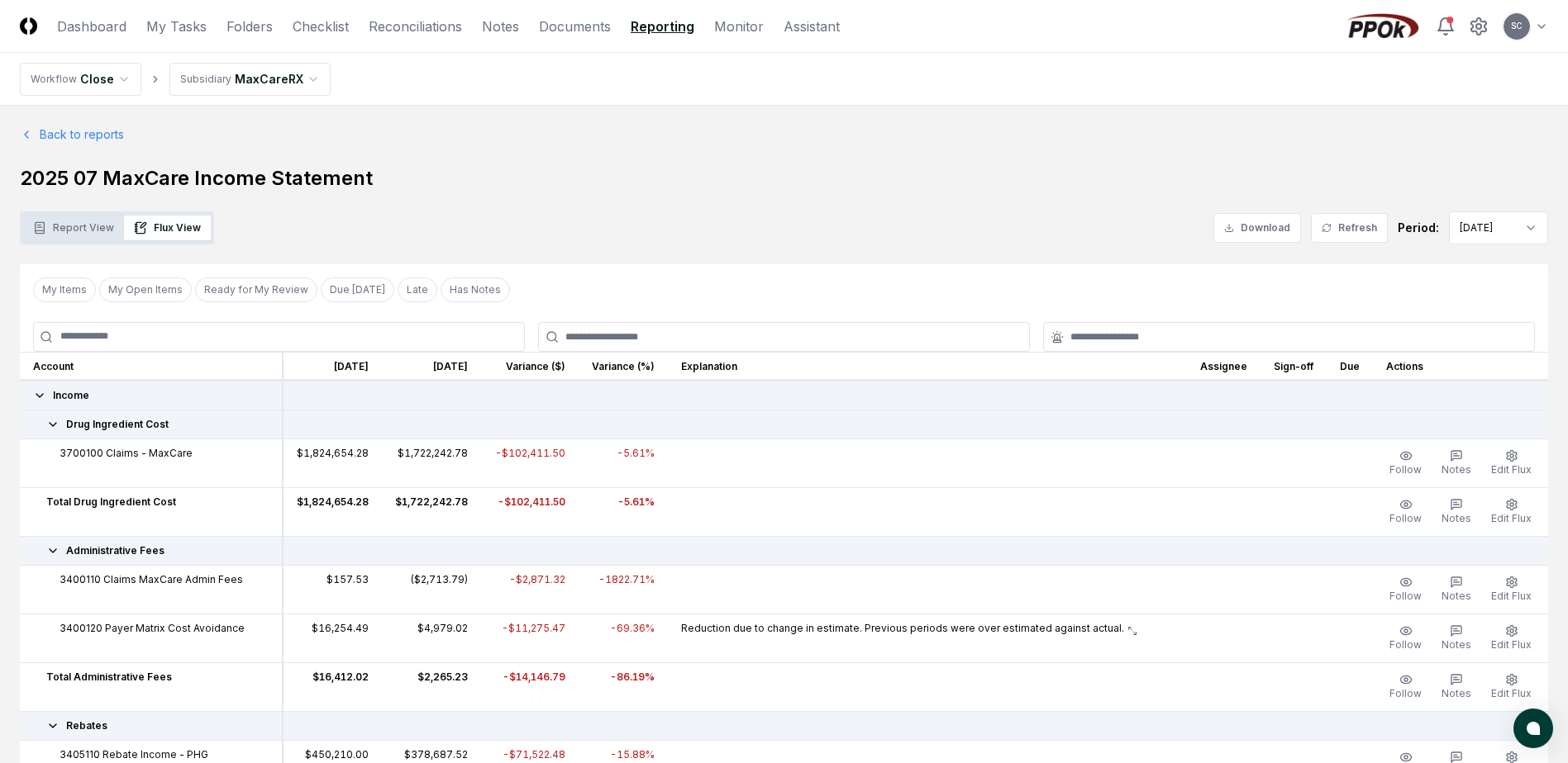
click at [1331, 229] on icon at bounding box center [1326, 228] width 10 height 10
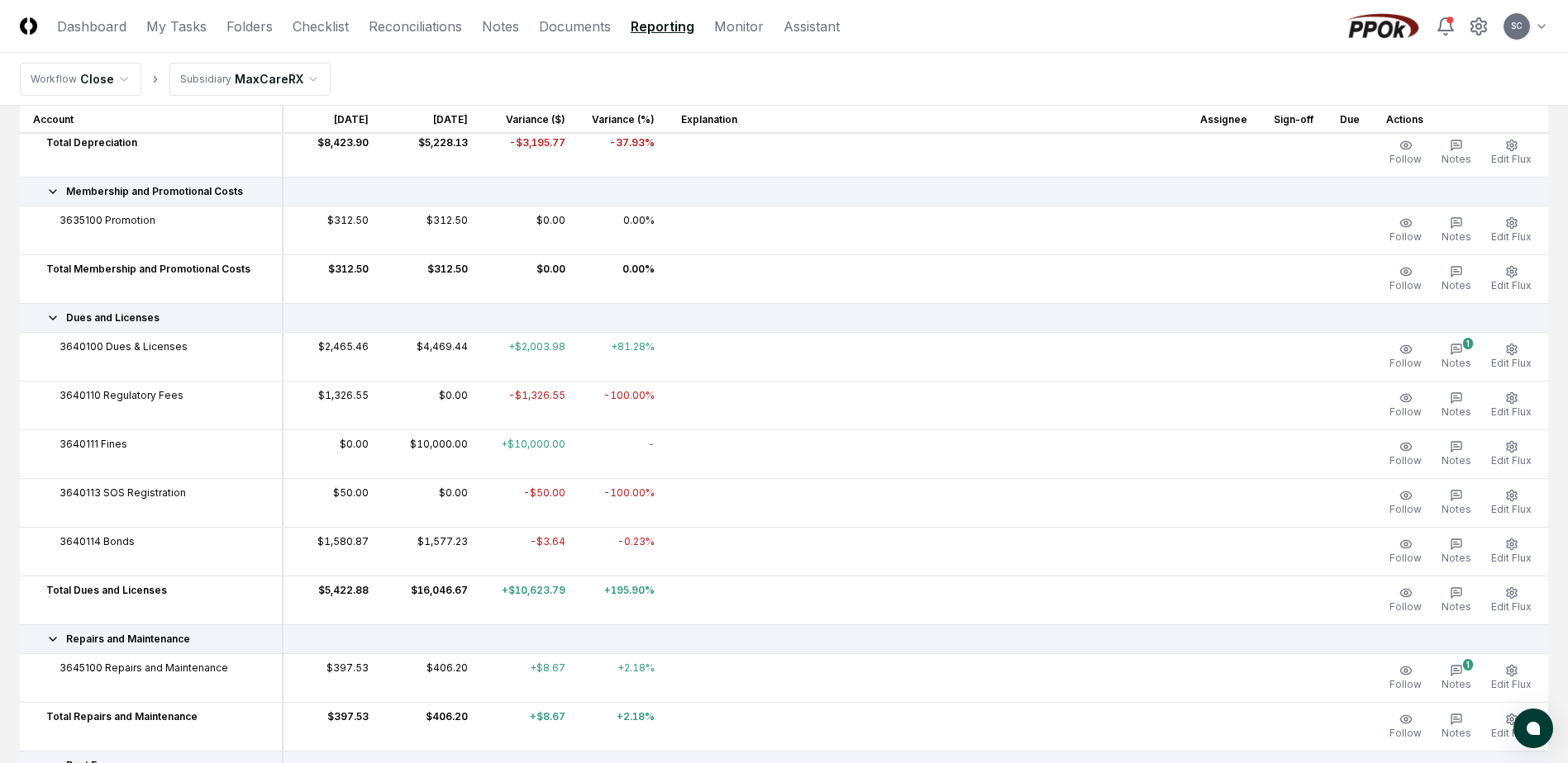
scroll to position [4214, 0]
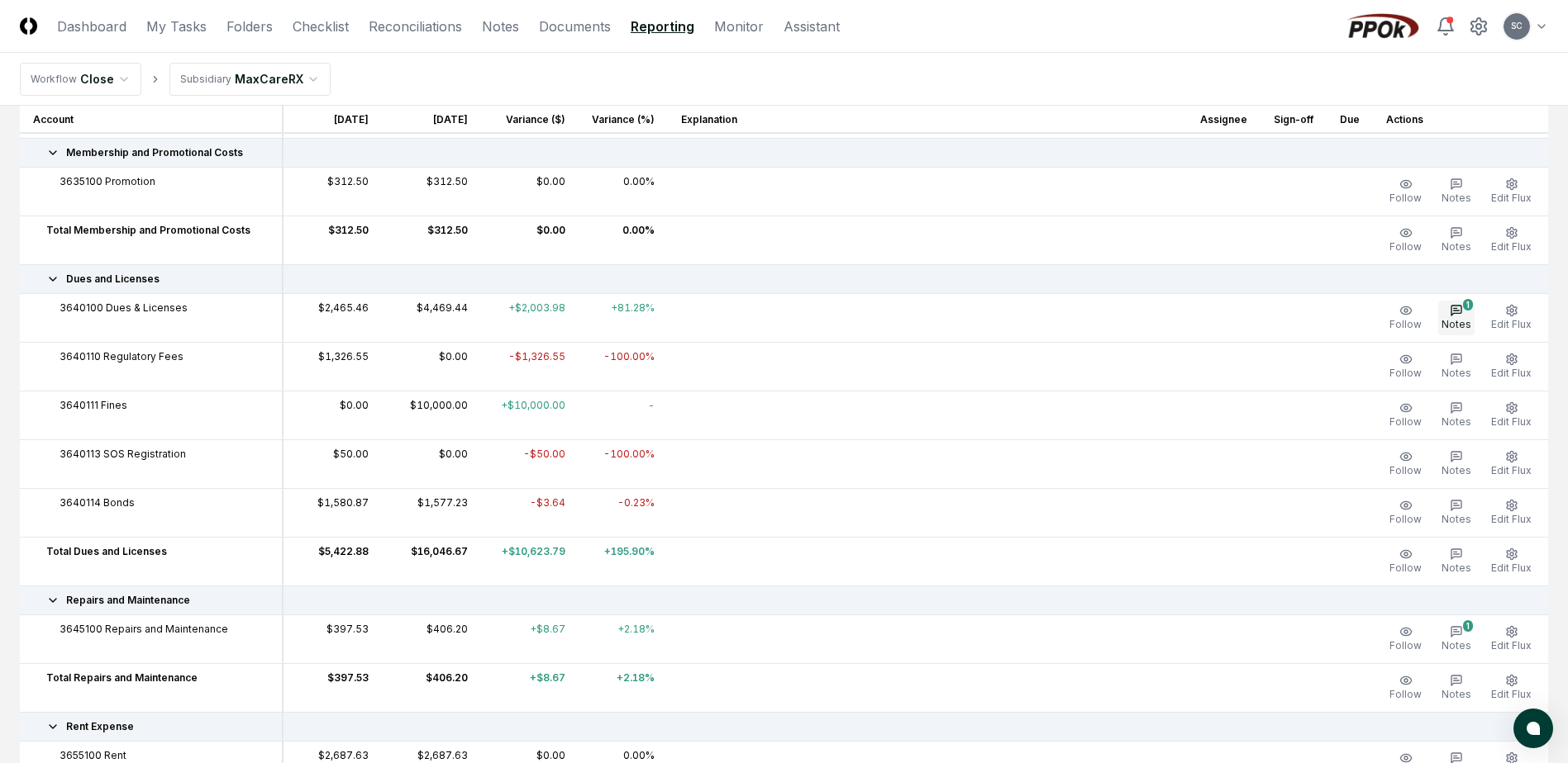
click at [1463, 312] on icon "button" at bounding box center [1456, 310] width 13 height 13
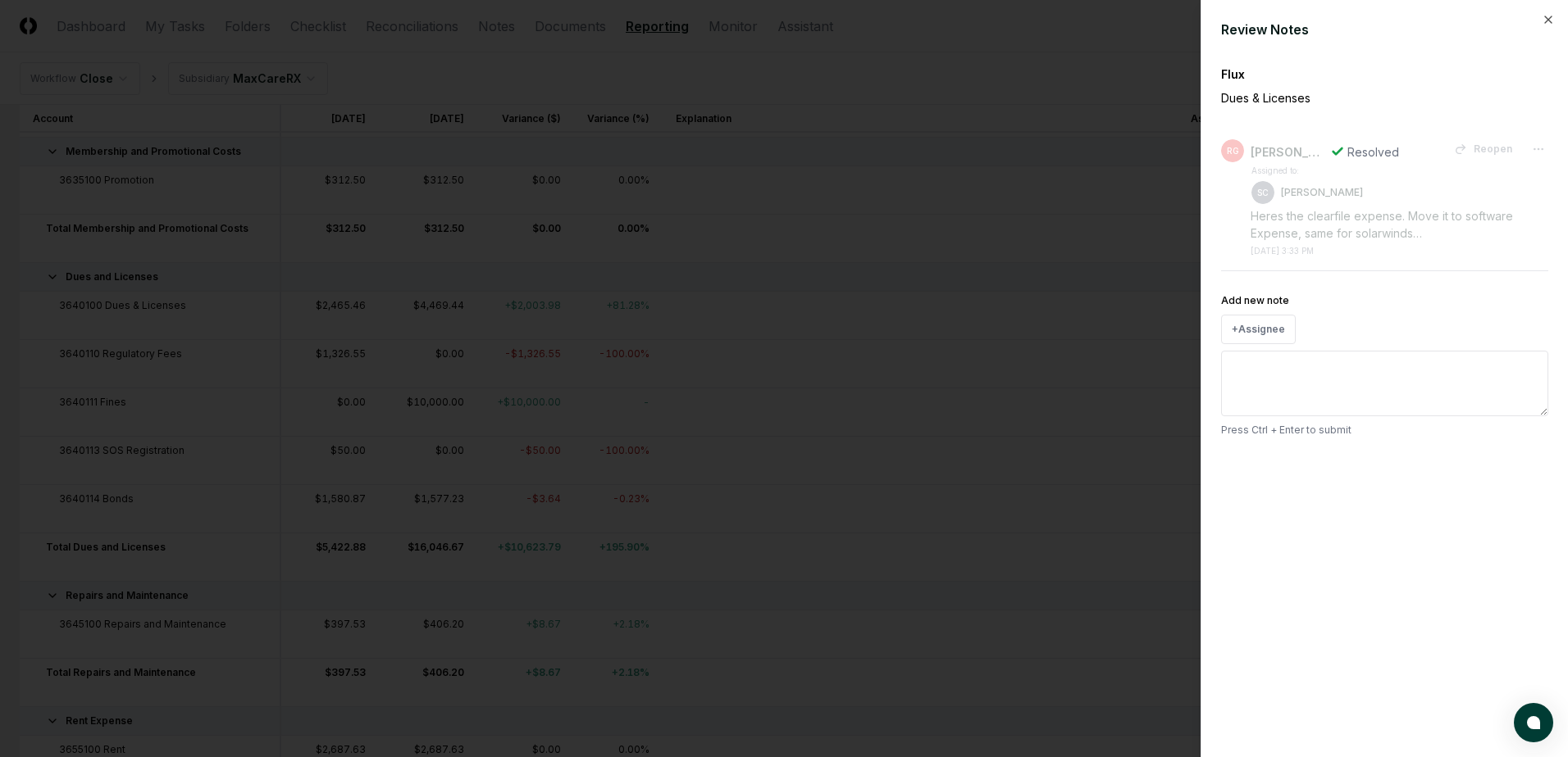
click at [1064, 73] on div at bounding box center [784, 378] width 1568 height 757
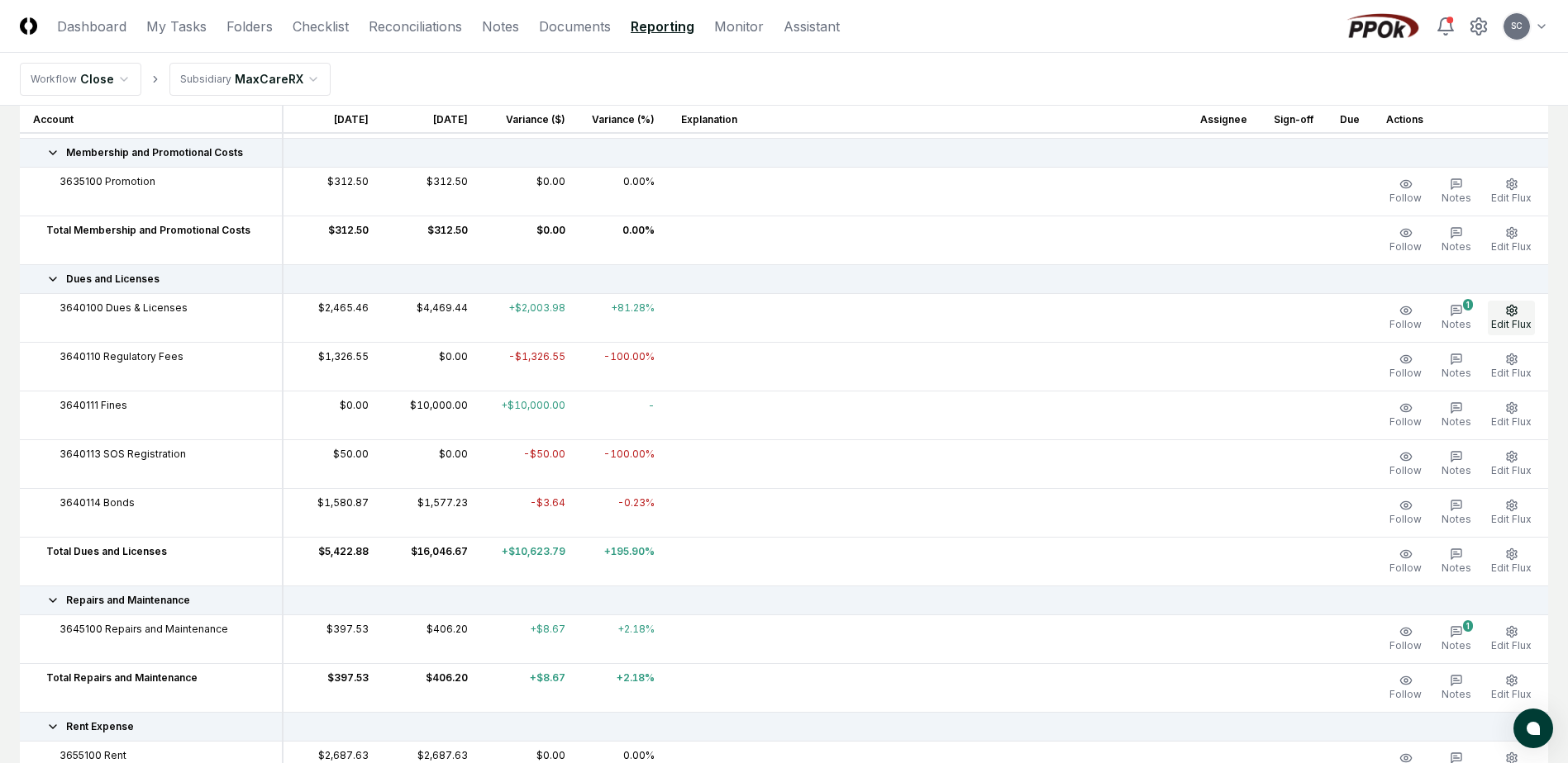
click at [1515, 314] on icon "button" at bounding box center [1510, 310] width 10 height 11
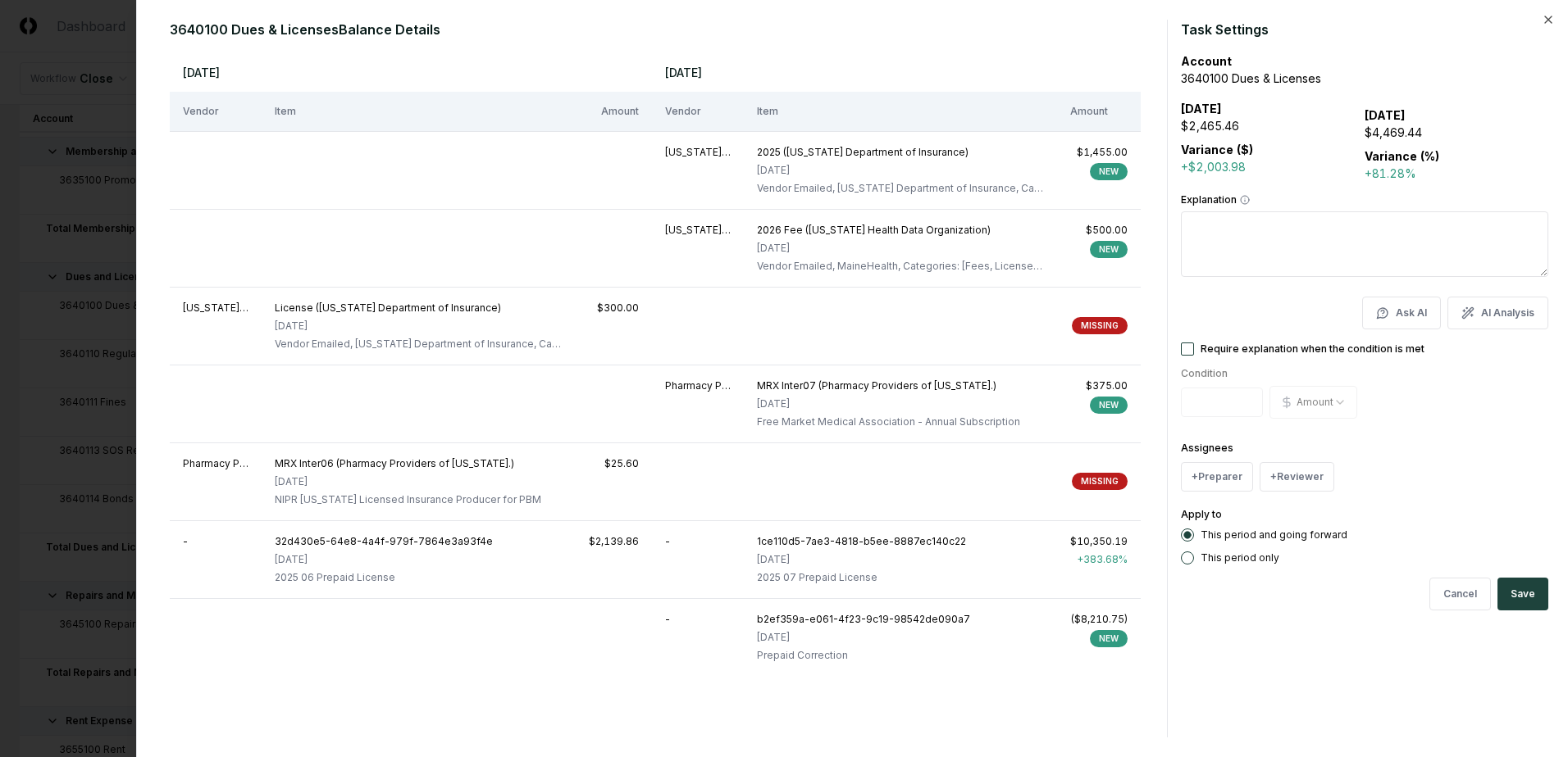
click at [1498, 311] on button "AI Analysis" at bounding box center [1498, 312] width 100 height 32
type textarea "*"
type textarea "**********"
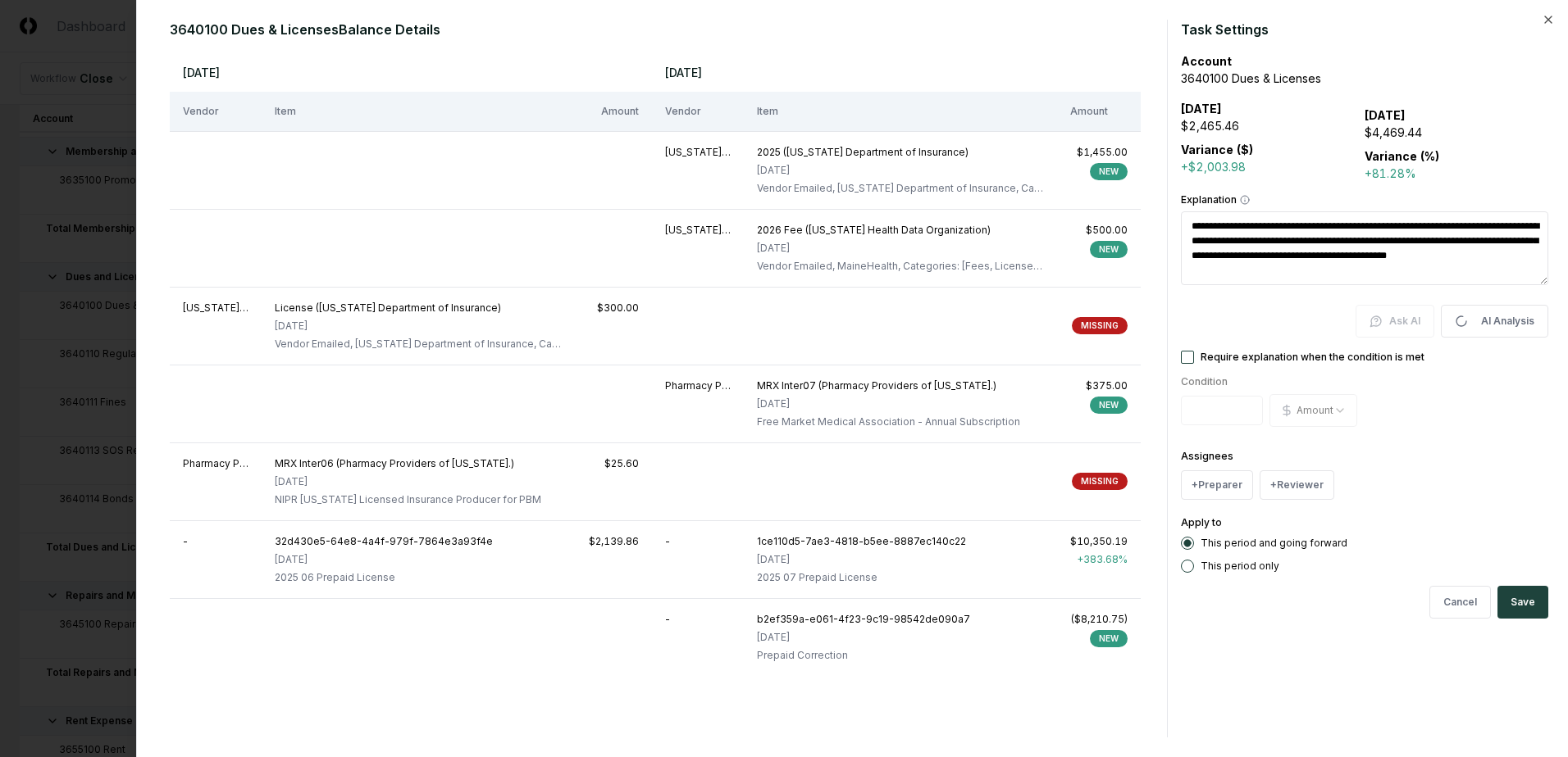
type textarea "*"
type textarea "**********"
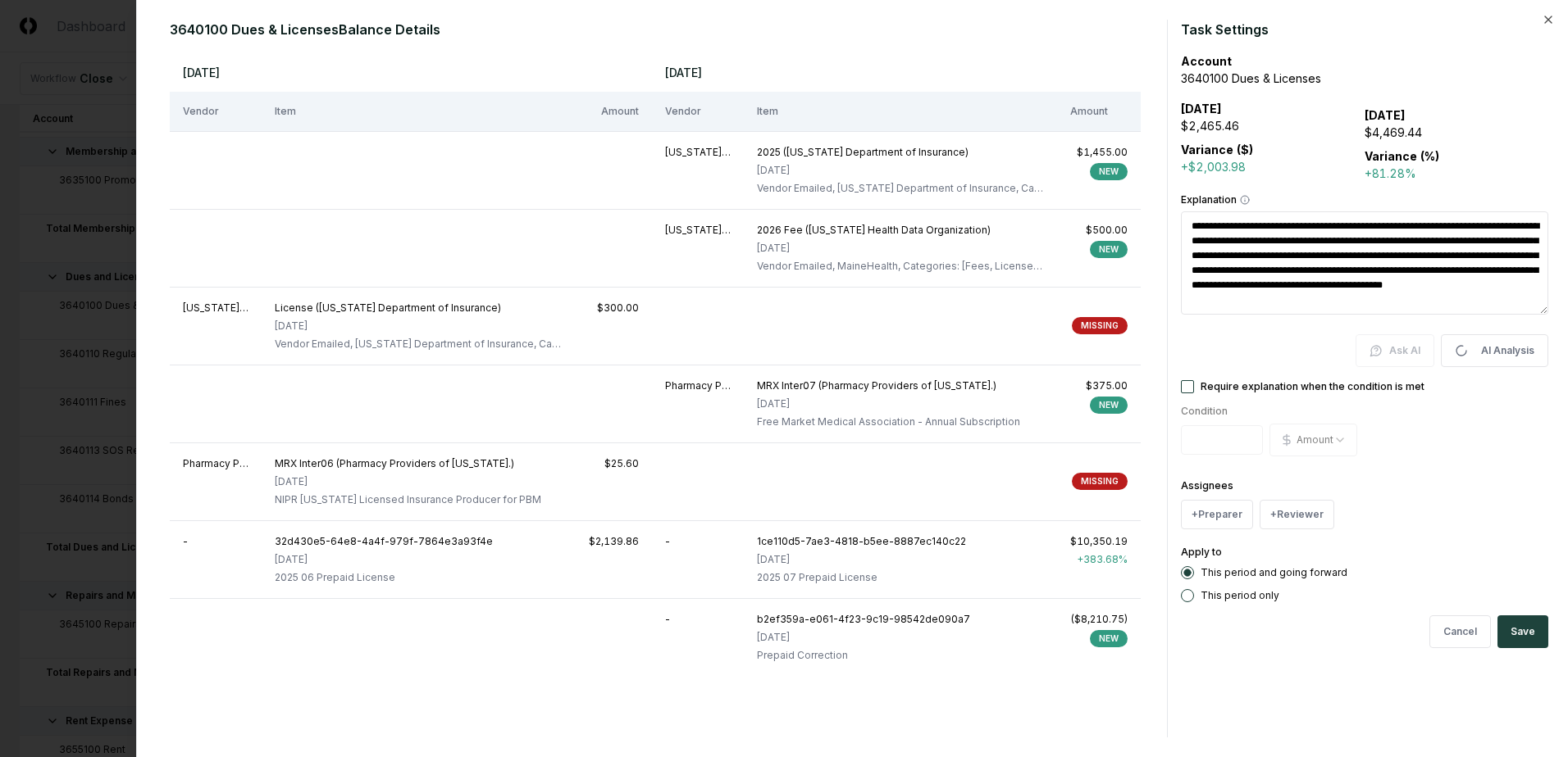
type textarea "*"
type textarea "**********"
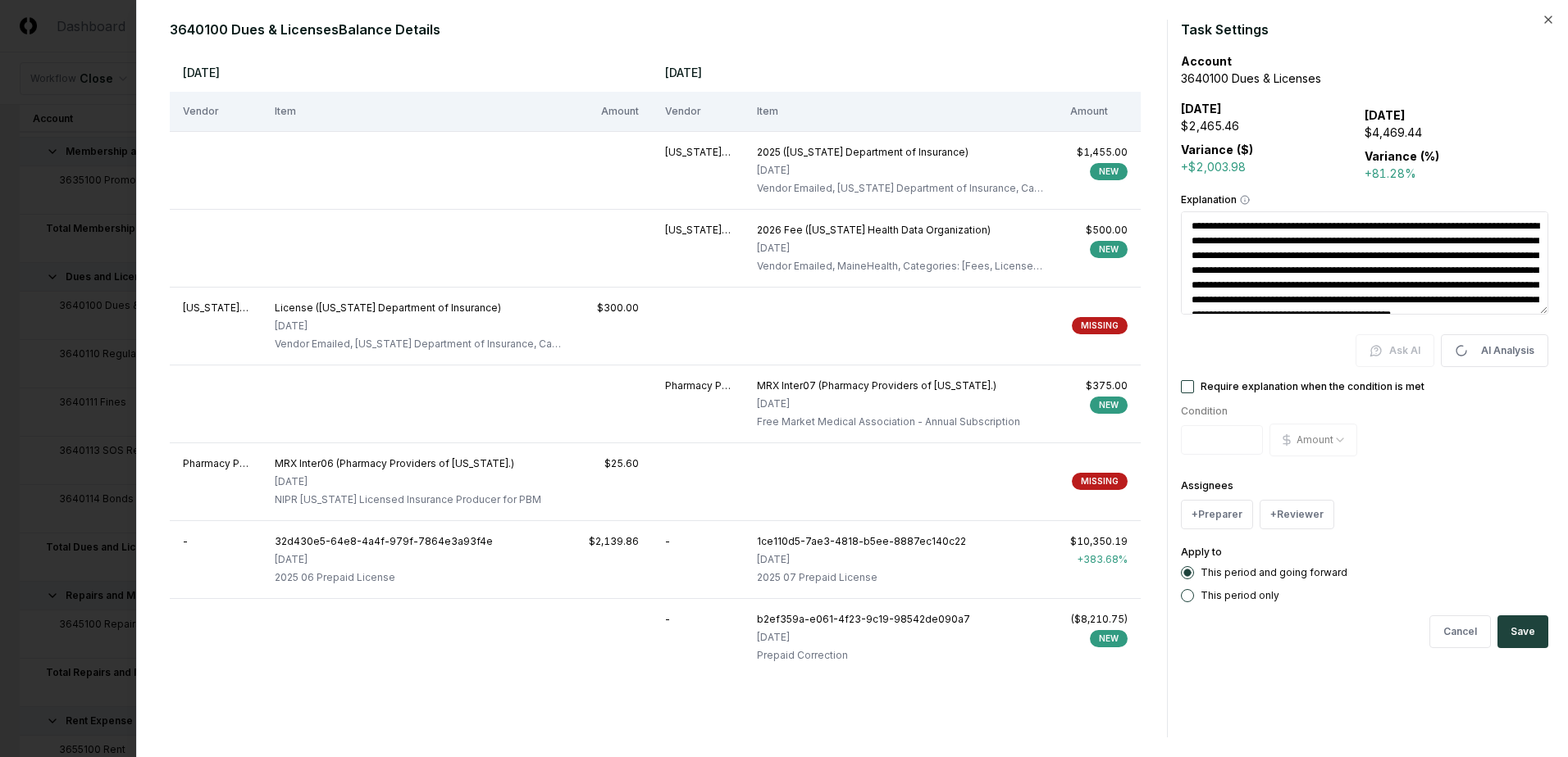
type textarea "*"
type textarea "**********"
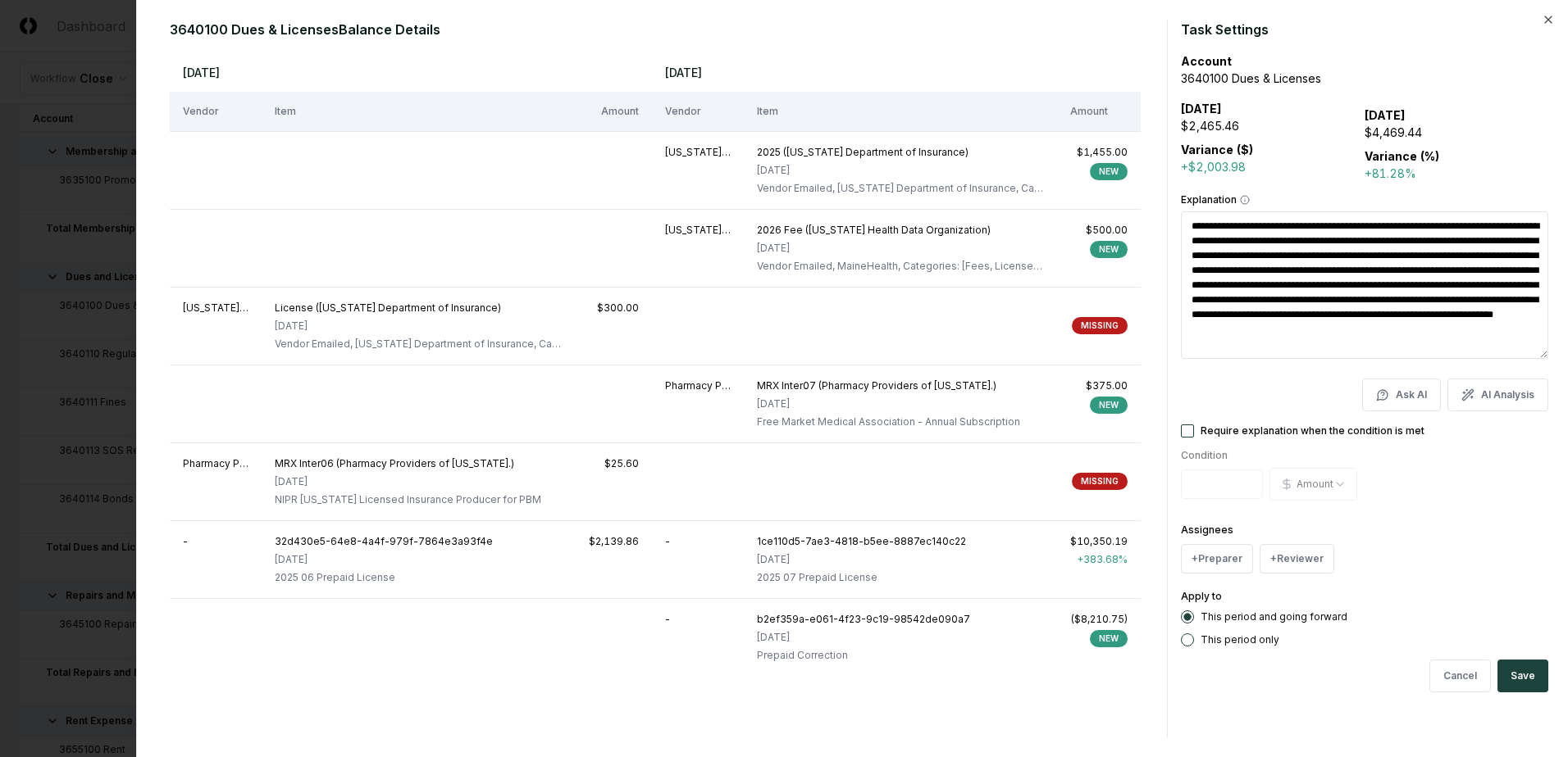
click at [51, 37] on div at bounding box center [784, 378] width 1568 height 757
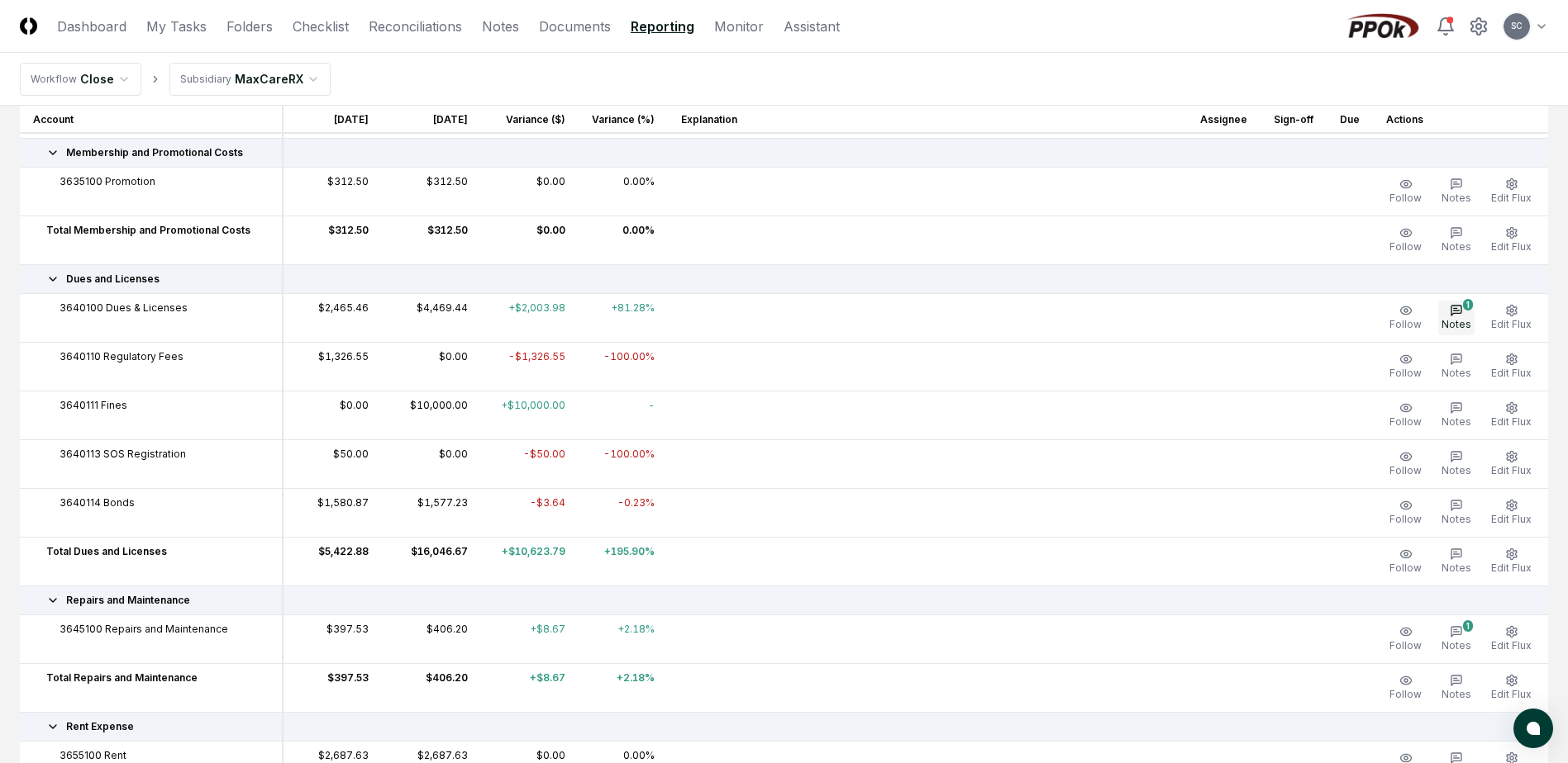
click at [1457, 309] on icon "button" at bounding box center [1455, 309] width 3 height 0
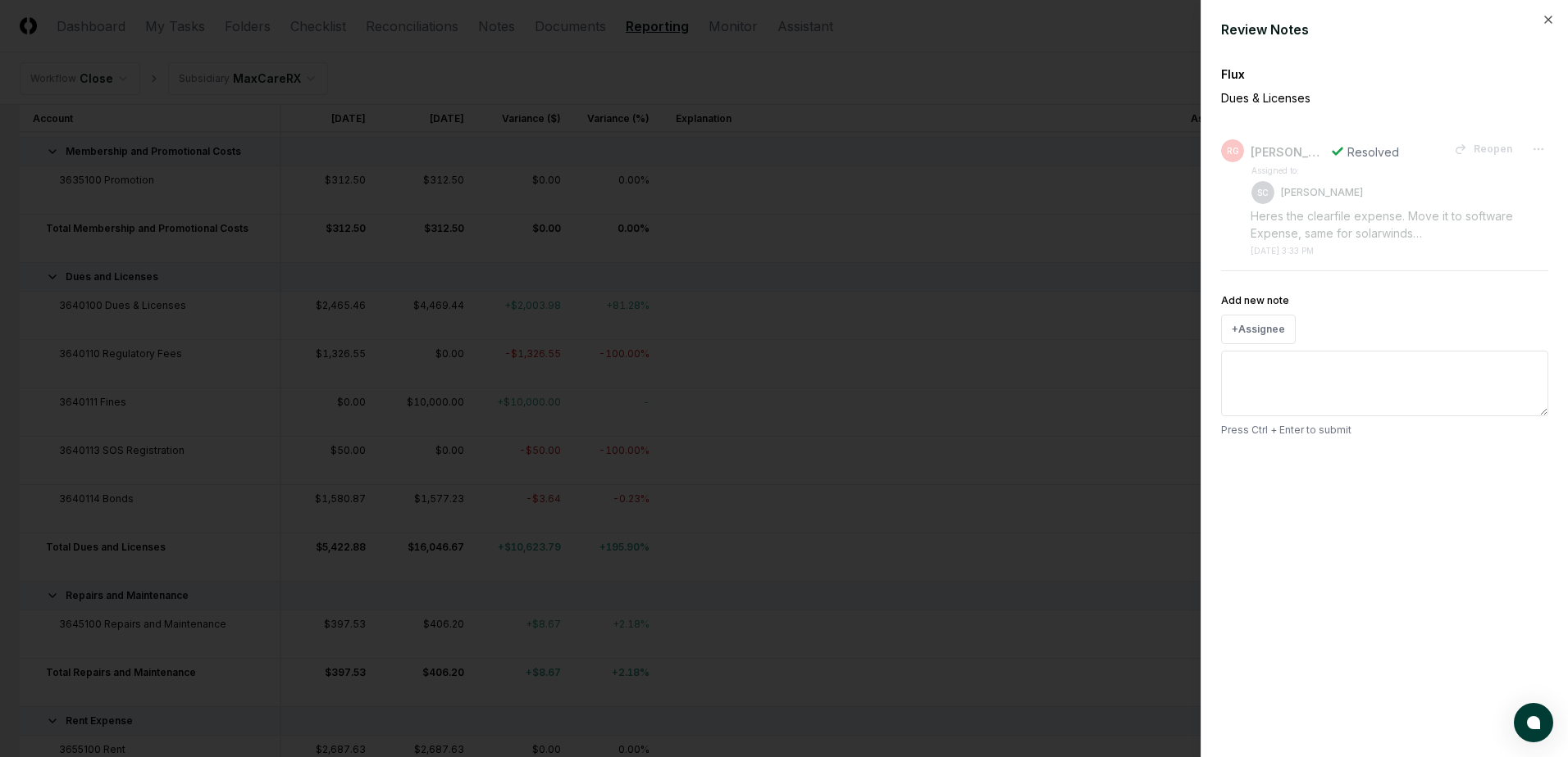
click at [881, 115] on div at bounding box center [784, 378] width 1568 height 757
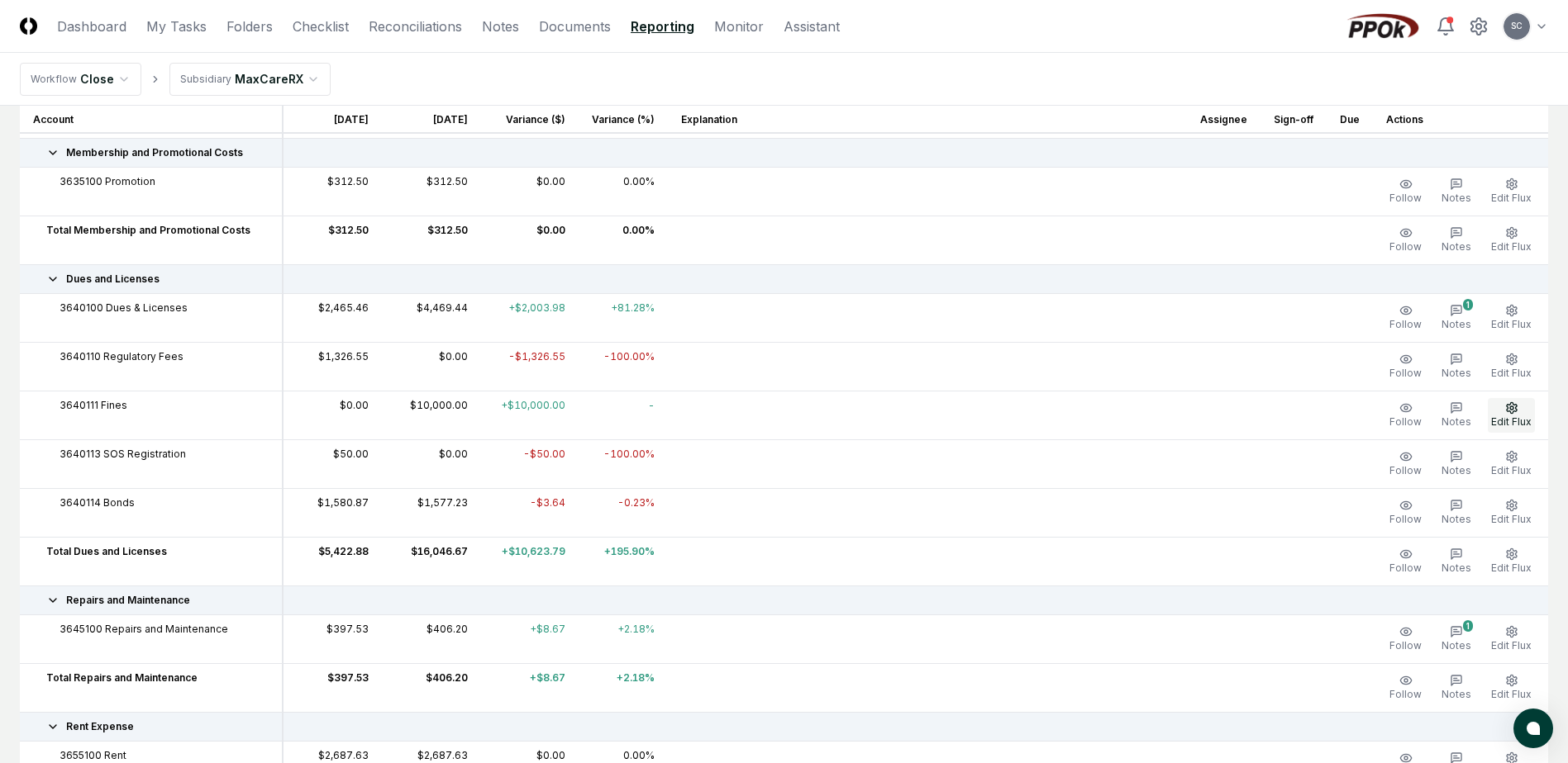
click at [1510, 410] on circle "button" at bounding box center [1510, 408] width 3 height 3
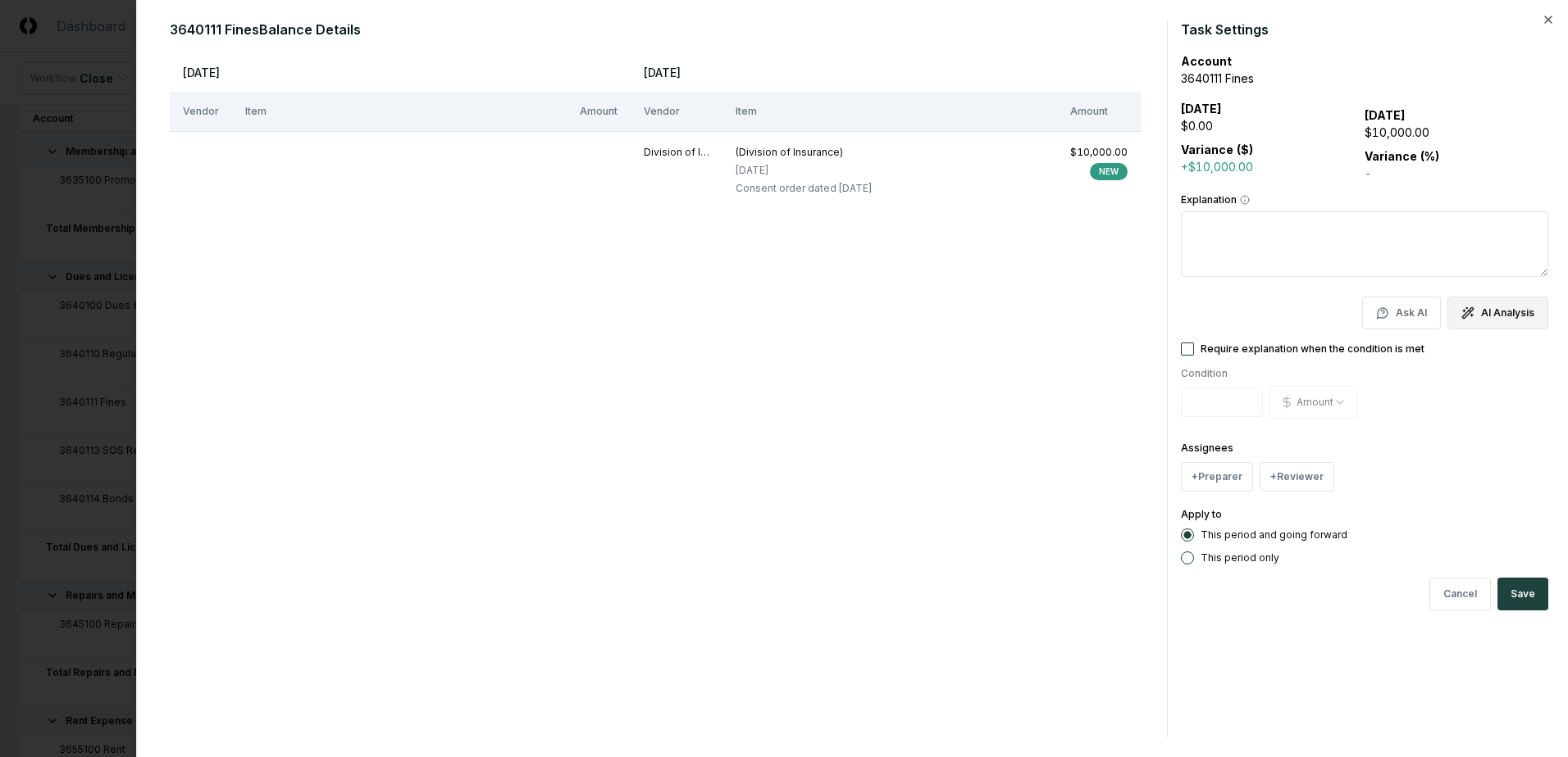
click at [1496, 310] on button "AI Analysis" at bounding box center [1498, 312] width 100 height 32
type textarea "*"
type textarea "**********"
type textarea "*"
type textarea "**********"
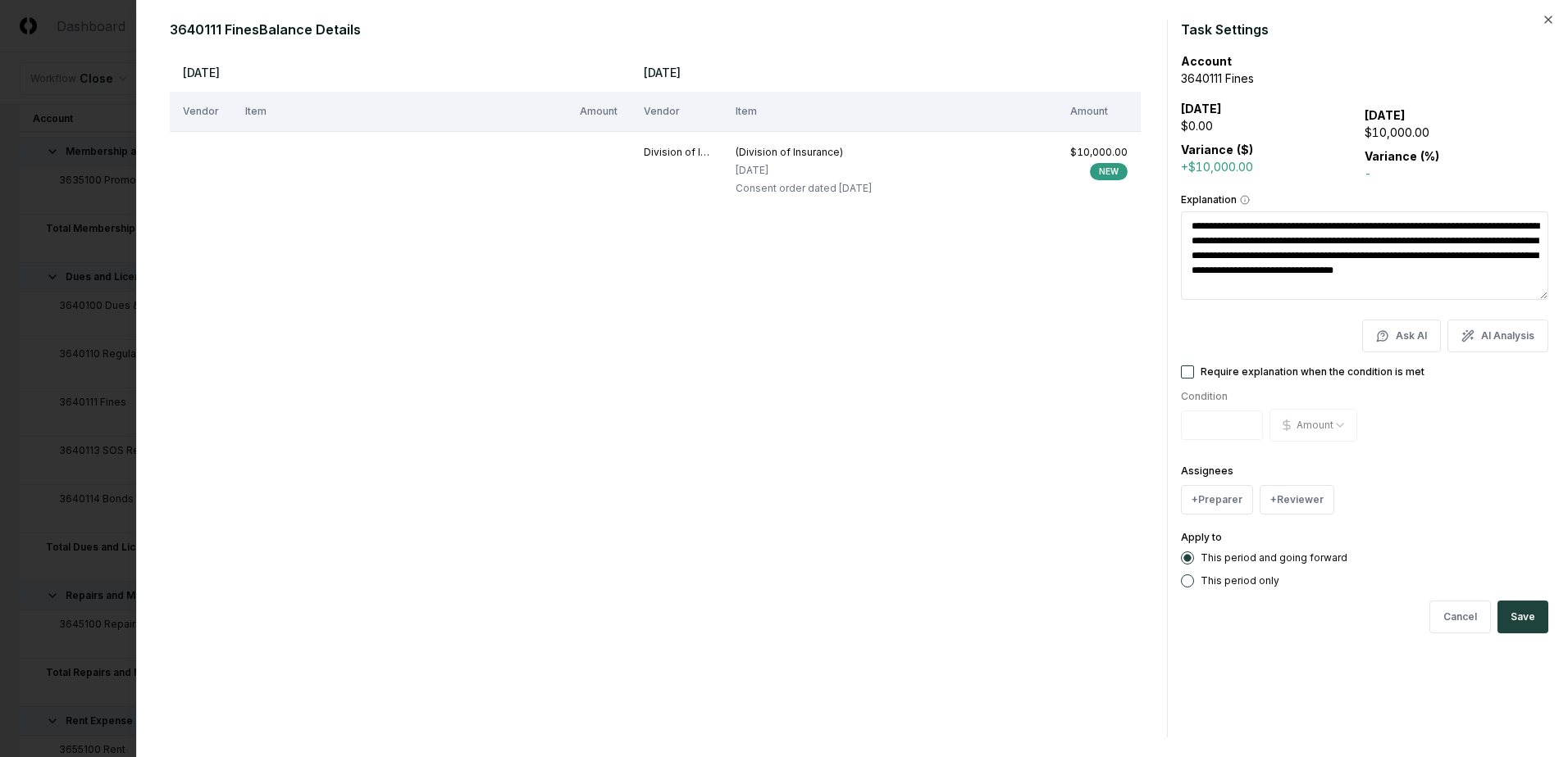
click at [69, 51] on div at bounding box center [784, 378] width 1568 height 757
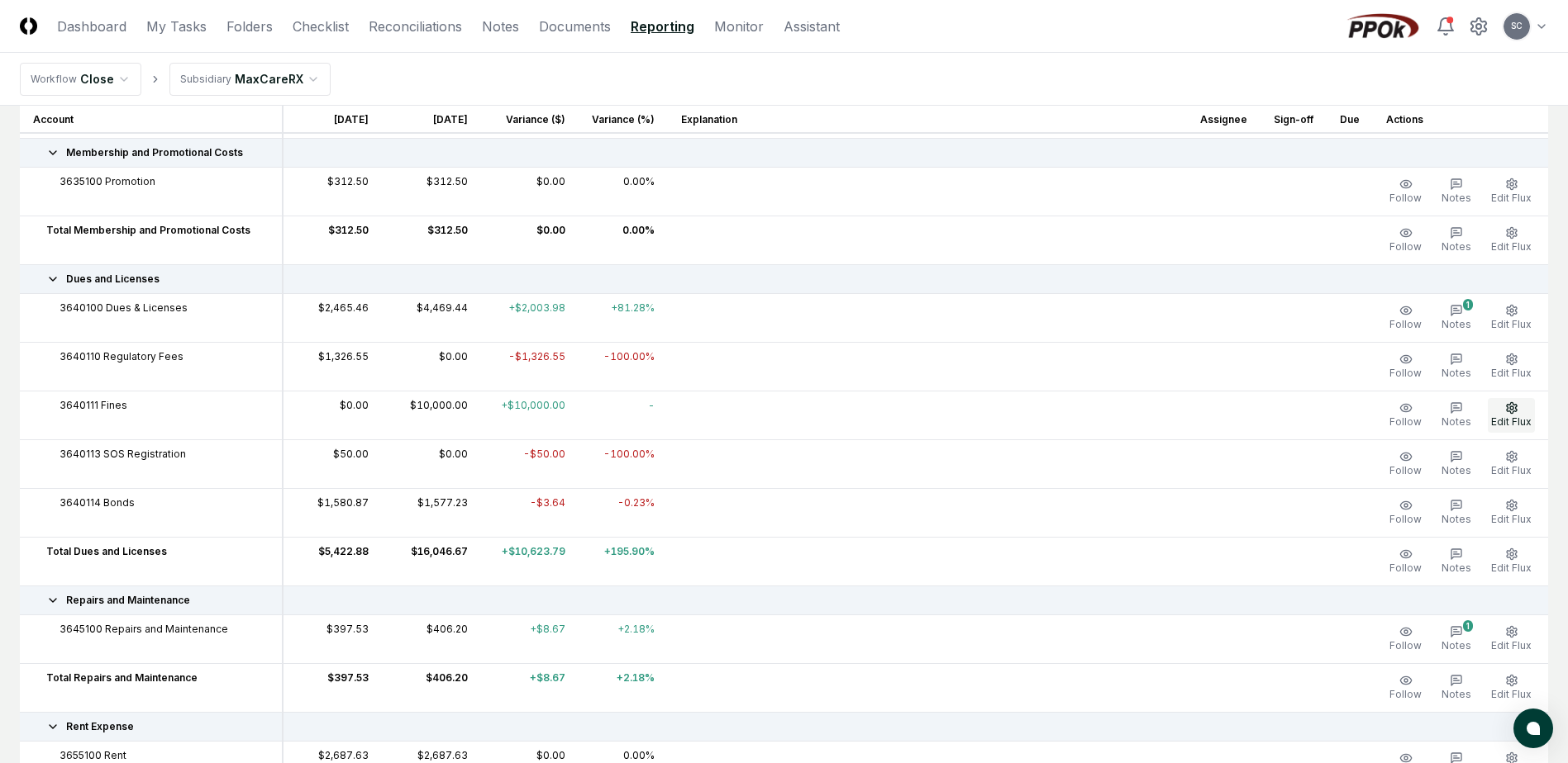
click at [1514, 412] on icon "button" at bounding box center [1510, 408] width 10 height 11
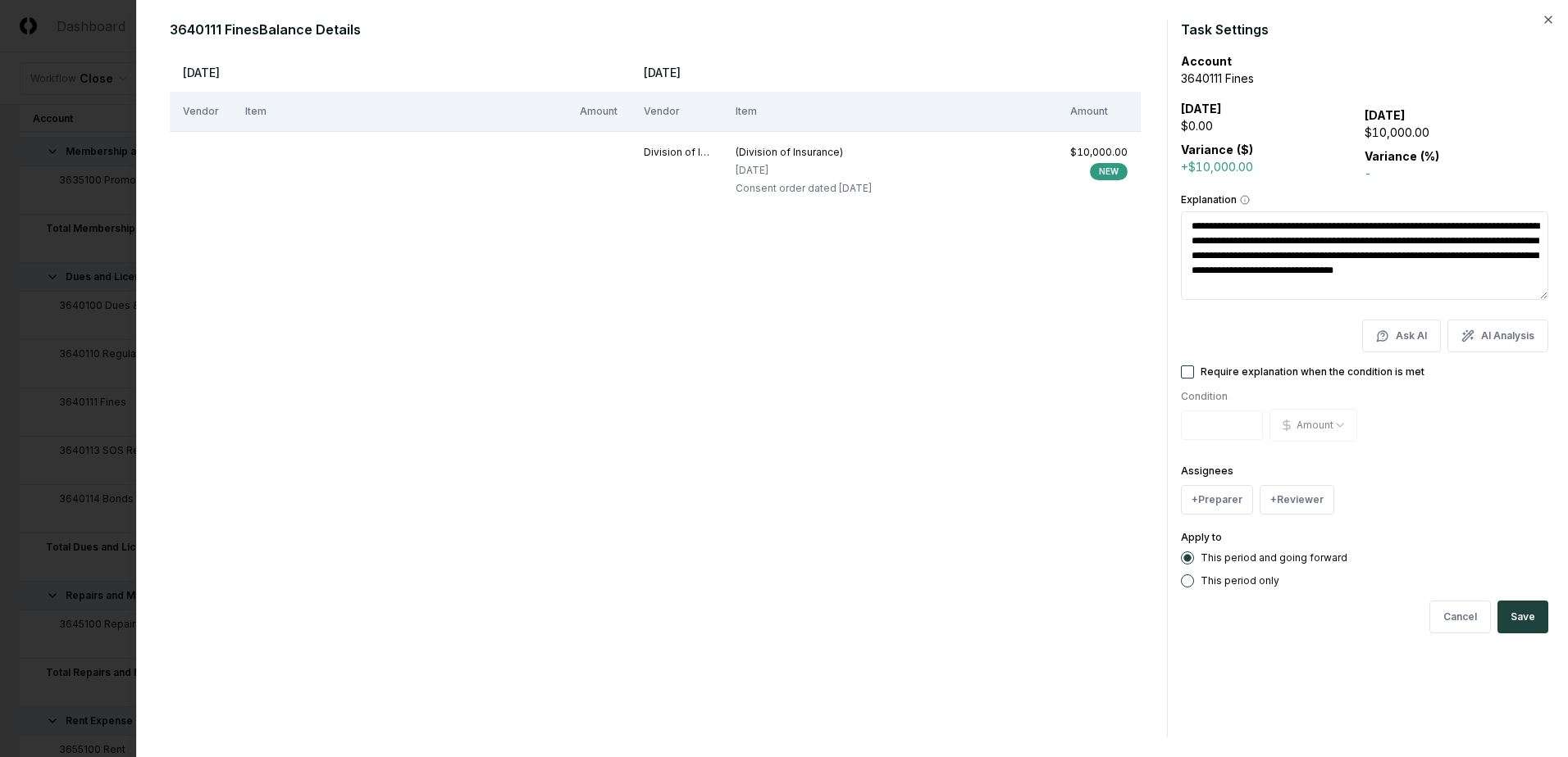
click at [100, 41] on div at bounding box center [784, 378] width 1568 height 757
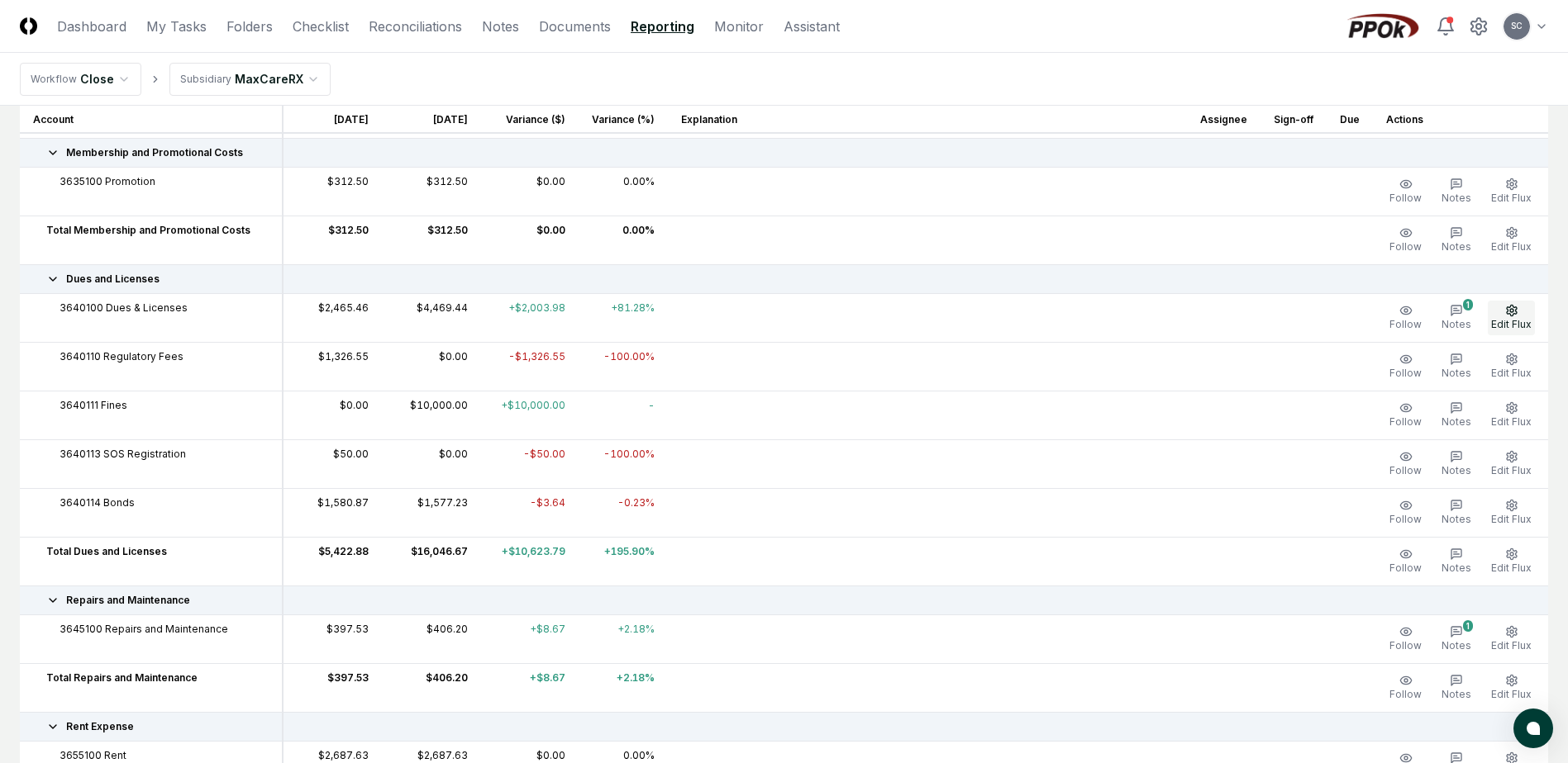
click at [1513, 317] on button "Edit Flux" at bounding box center [1510, 318] width 47 height 35
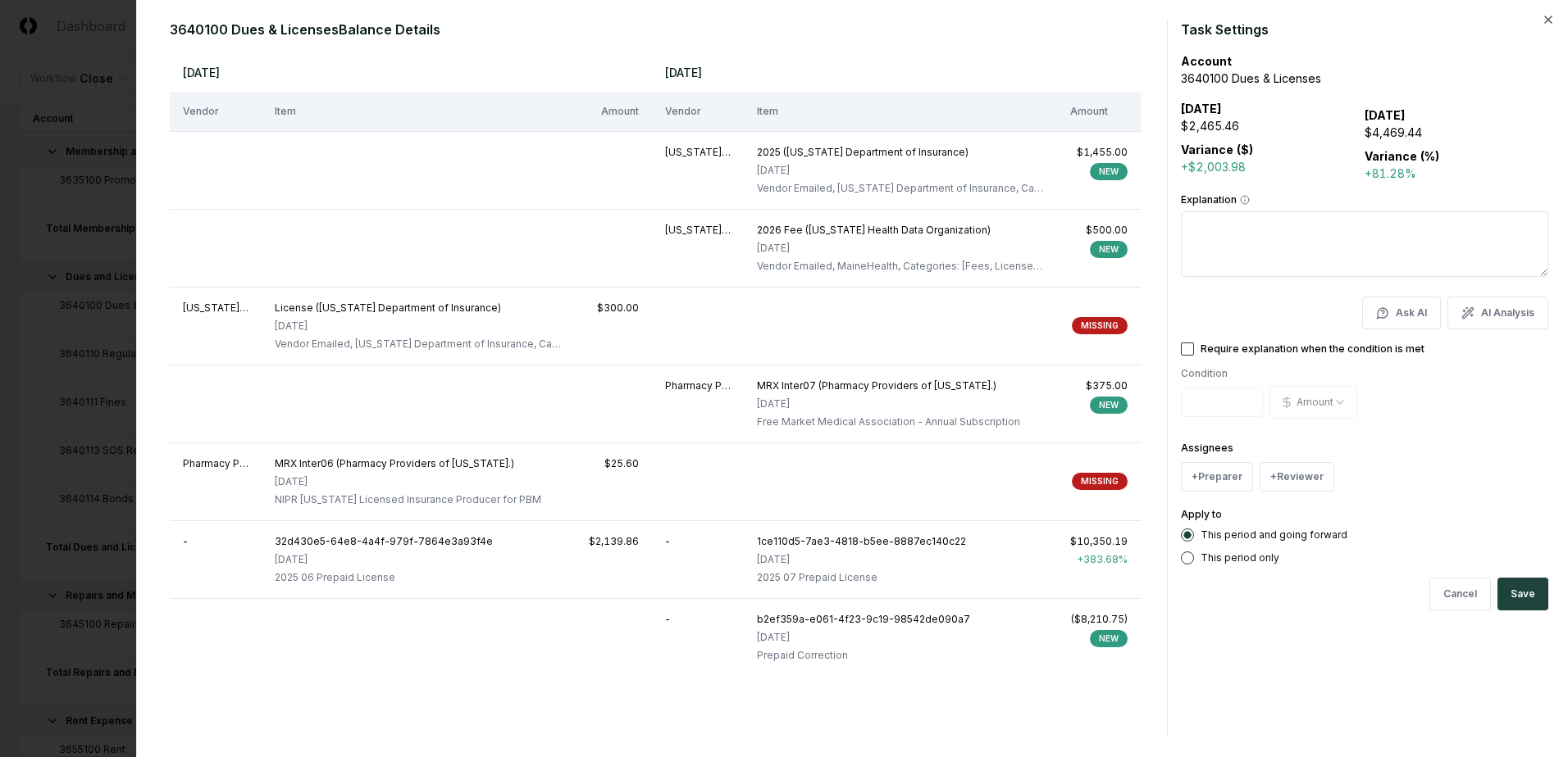
click at [1502, 314] on button "AI Analysis" at bounding box center [1498, 312] width 100 height 32
type textarea "*"
type textarea "**********"
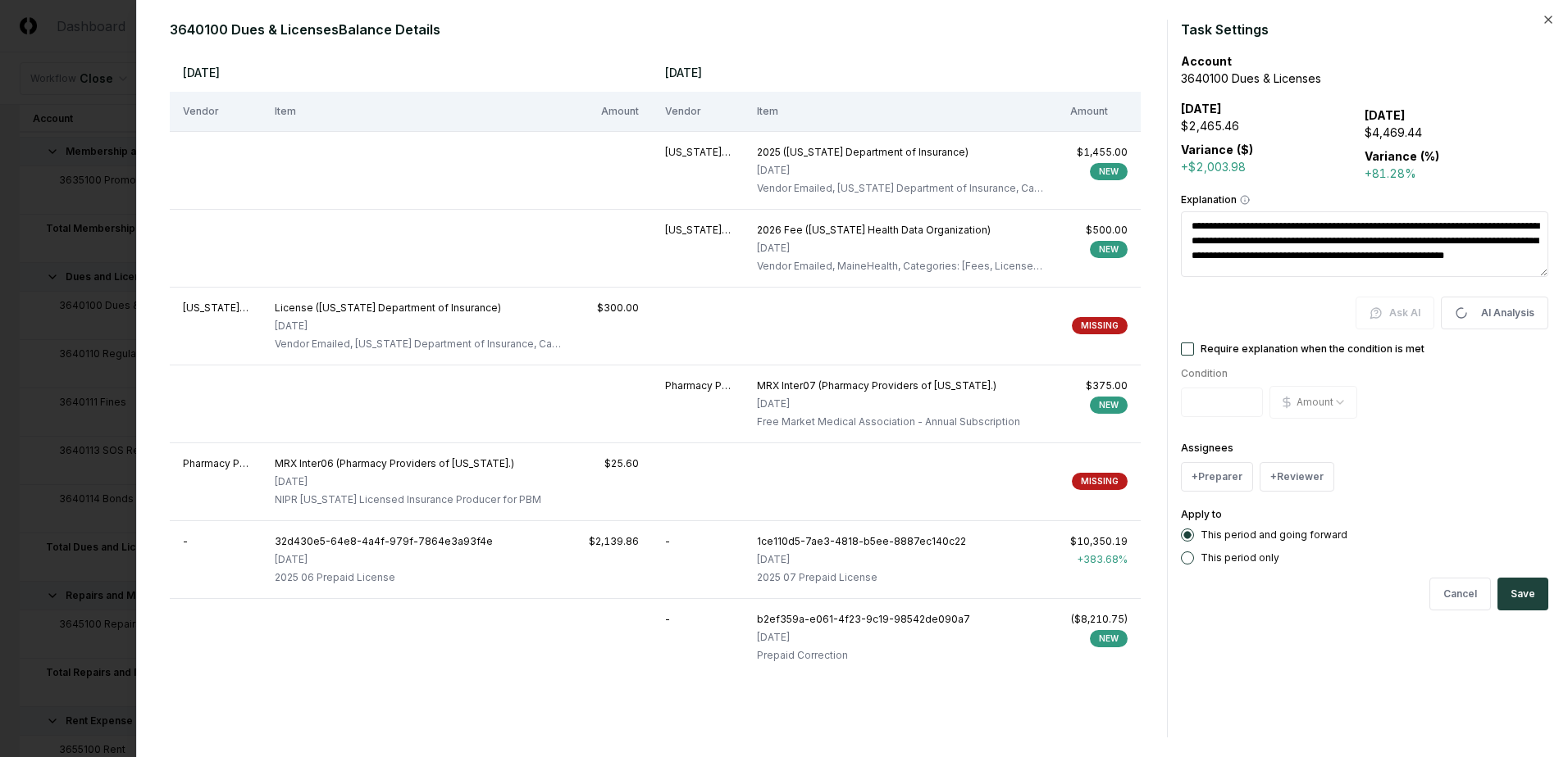
type textarea "*"
type textarea "**********"
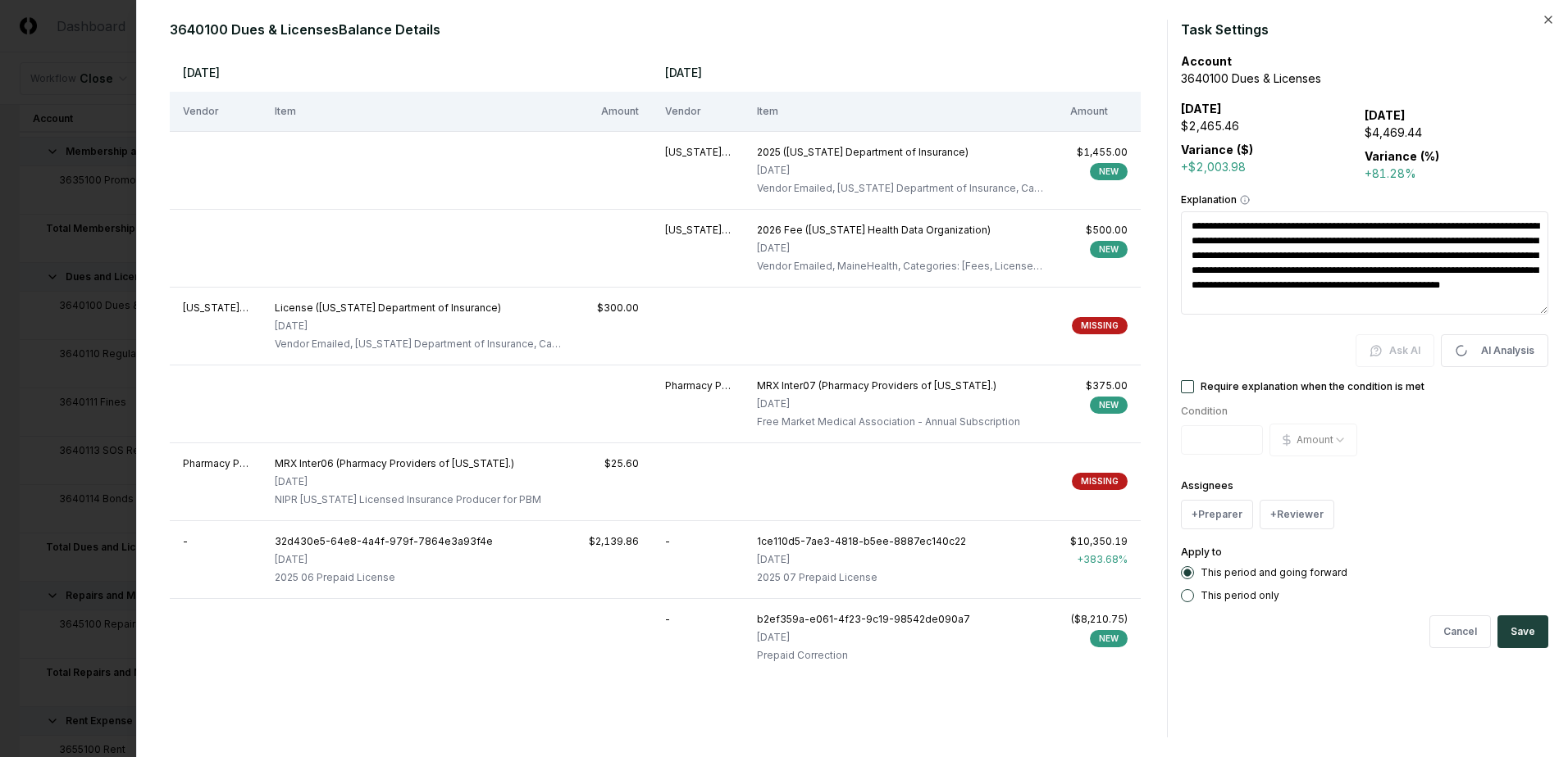
type textarea "*"
type textarea "**********"
click at [31, 45] on div at bounding box center [784, 378] width 1568 height 757
type textarea "*"
